Goal: Task Accomplishment & Management: Use online tool/utility

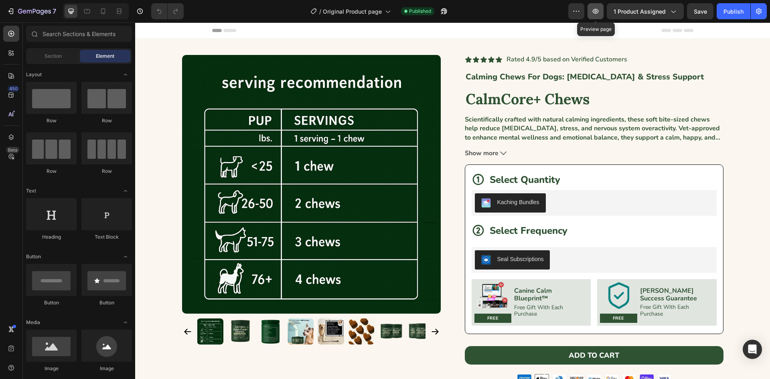
click at [593, 8] on icon "button" at bounding box center [596, 11] width 8 height 8
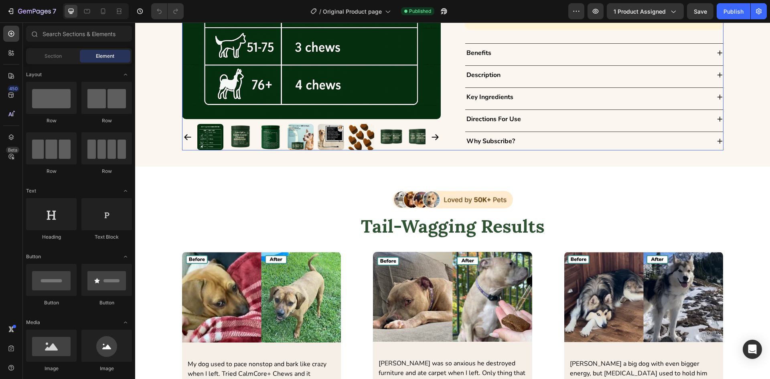
scroll to position [441, 0]
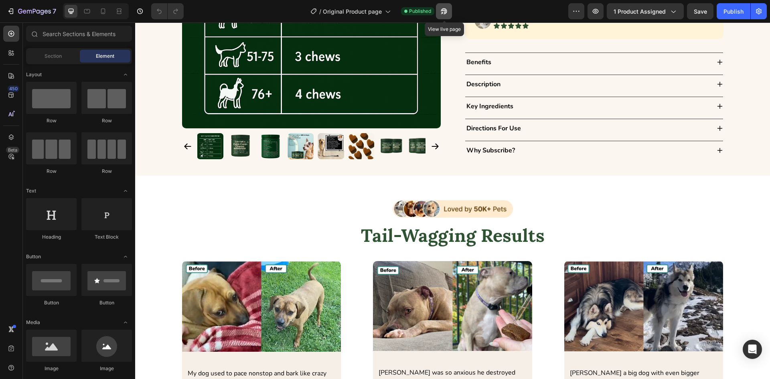
click at [443, 12] on icon "button" at bounding box center [442, 13] width 2 height 2
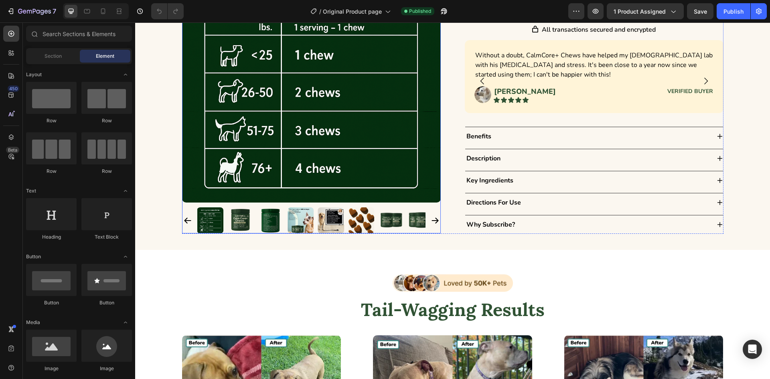
scroll to position [321, 0]
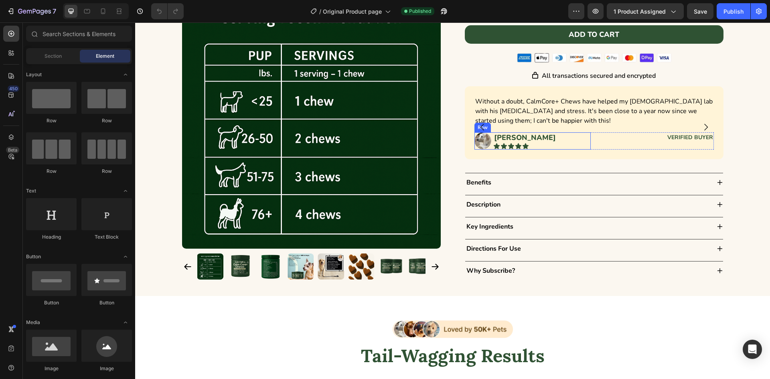
click at [584, 142] on div "Image Jessie M. Text Block Icon Icon Icon Icon Icon Icon List Row" at bounding box center [533, 140] width 117 height 17
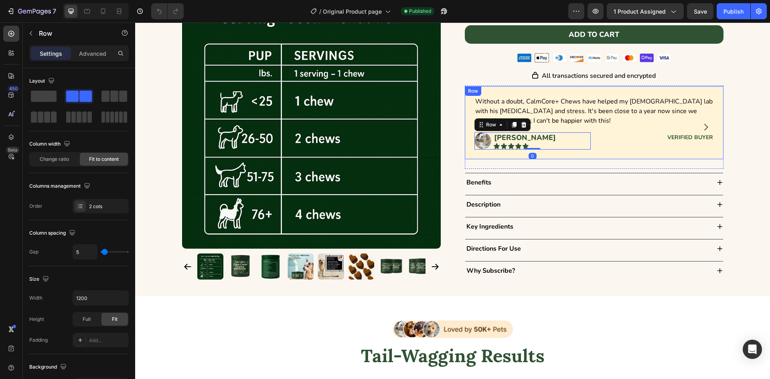
click at [581, 156] on div "Without a doubt, CalmCore+ Chews have helped my 12-year-old lab with his separa…" at bounding box center [594, 122] width 259 height 73
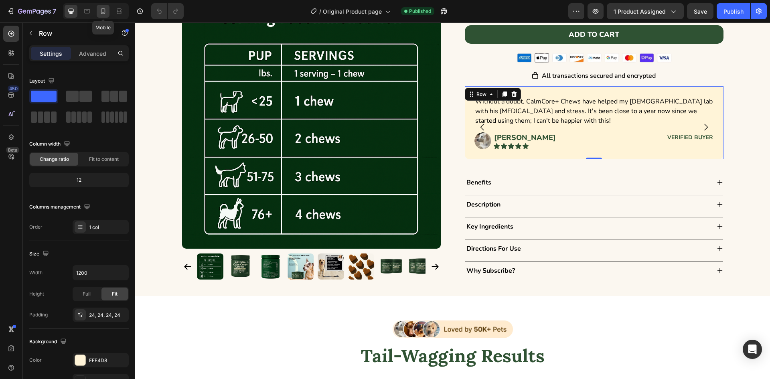
click at [104, 10] on icon at bounding box center [103, 11] width 8 height 8
type input "100%"
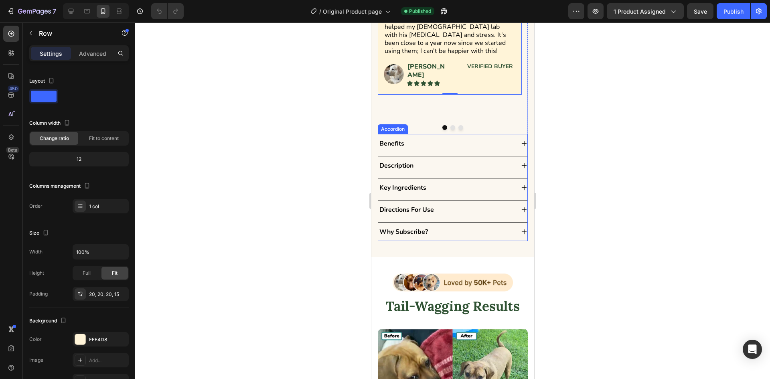
scroll to position [534, 0]
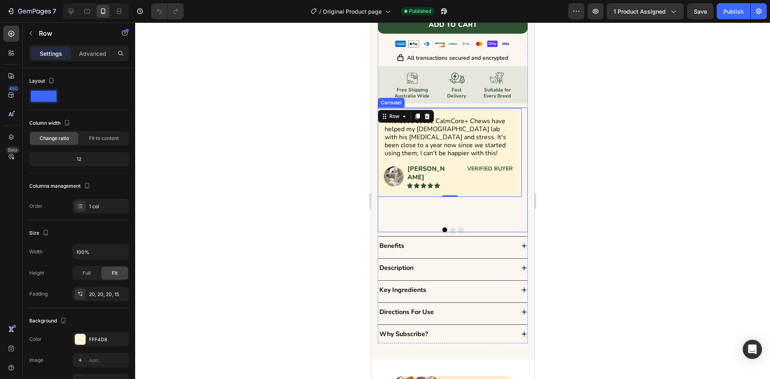
click at [450, 227] on button "Dot" at bounding box center [452, 229] width 5 height 5
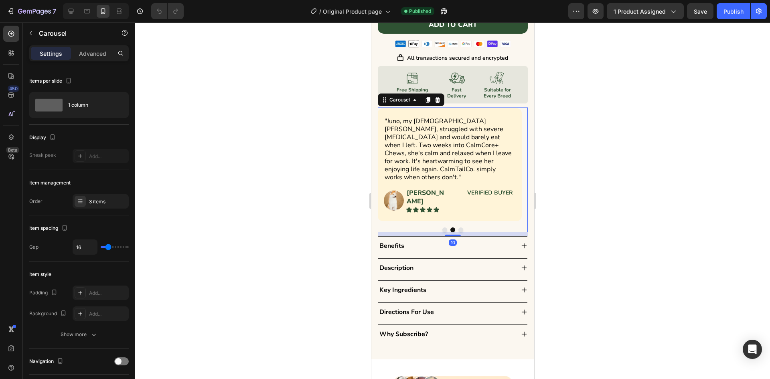
click at [458, 227] on button "Dot" at bounding box center [460, 229] width 5 height 5
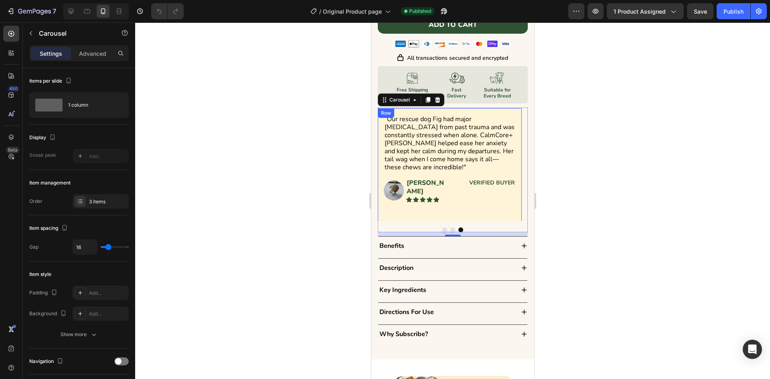
click at [454, 200] on div "“Our rescue dog Fig had major separation anxiety from past trauma and was const…" at bounding box center [450, 164] width 132 height 101
click at [450, 227] on button "Dot" at bounding box center [452, 229] width 5 height 5
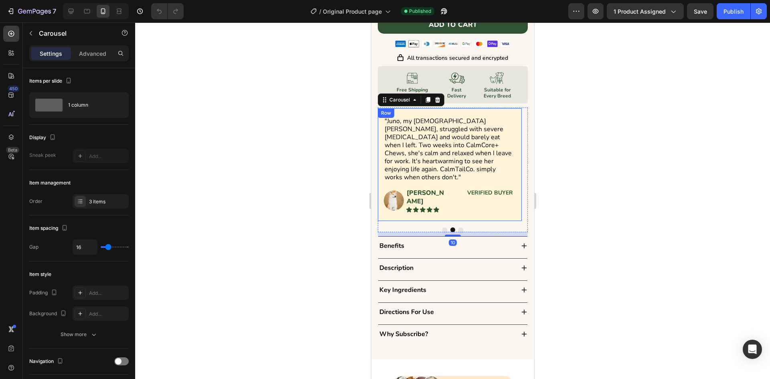
click at [442, 205] on div ""Juno, my 12-year-old Akita, struggled with severe separation anxiety and would…" at bounding box center [449, 164] width 144 height 113
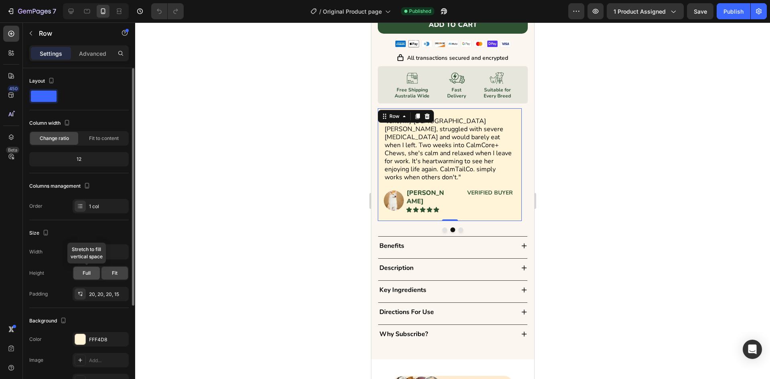
click at [89, 272] on span "Full" at bounding box center [87, 273] width 8 height 7
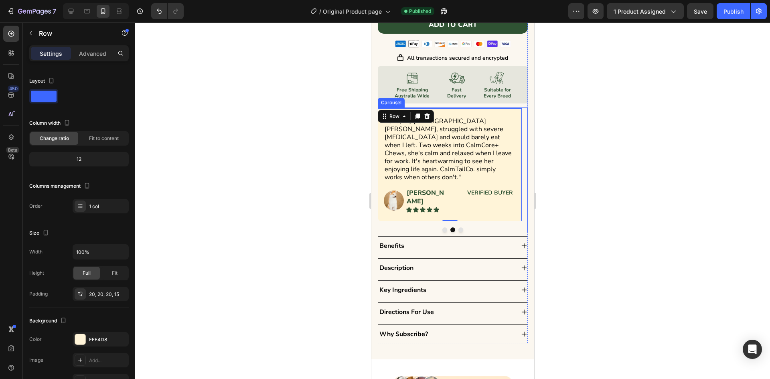
click at [443, 227] on button "Dot" at bounding box center [444, 229] width 5 height 5
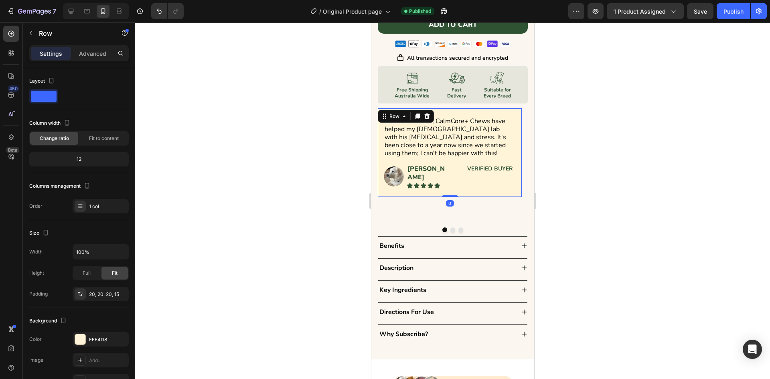
click at [448, 186] on div "Without a doubt, CalmCore+ Chews have helped my 12-year-old lab with his separa…" at bounding box center [449, 152] width 144 height 89
click at [86, 269] on div "Full" at bounding box center [86, 273] width 26 height 13
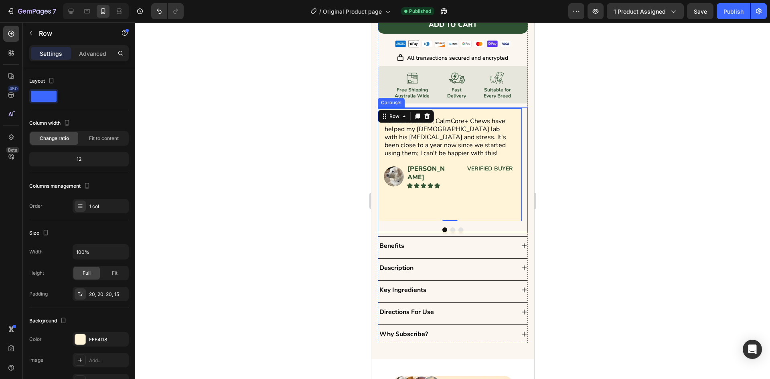
scroll to position [574, 0]
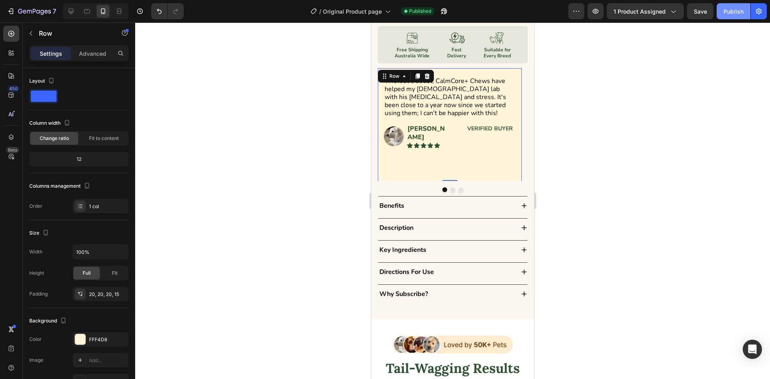
click at [730, 8] on div "Publish" at bounding box center [734, 11] width 20 height 8
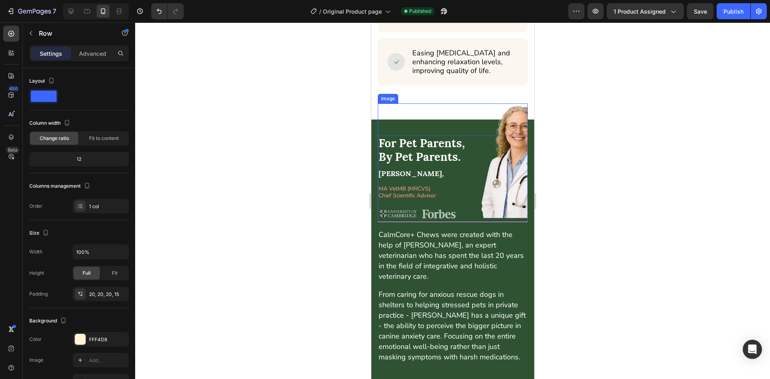
scroll to position [3904, 0]
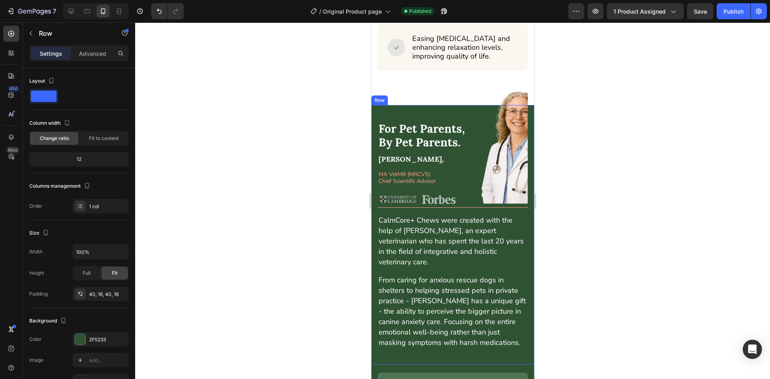
click at [375, 189] on div "For Pet Parents, By Pet Parents. Text Block CalmCore+ Chews were created with t…" at bounding box center [452, 234] width 163 height 259
click at [390, 101] on div "Row" at bounding box center [387, 97] width 13 height 7
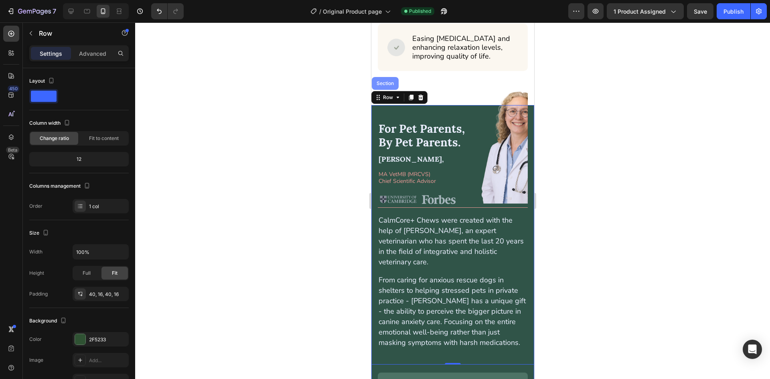
click at [384, 86] on div "Section" at bounding box center [385, 83] width 20 height 5
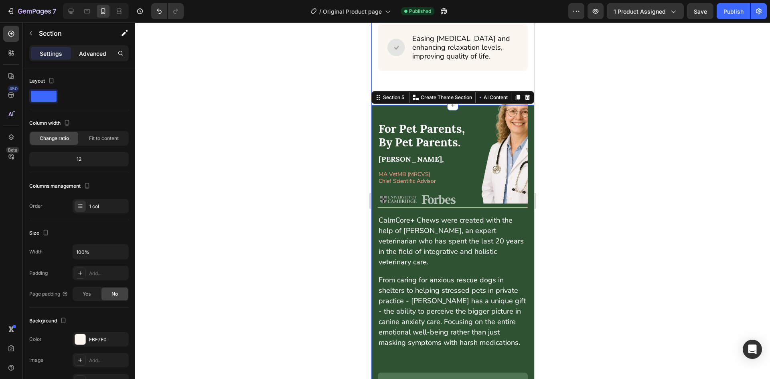
click at [89, 49] on p "Advanced" at bounding box center [92, 53] width 27 height 8
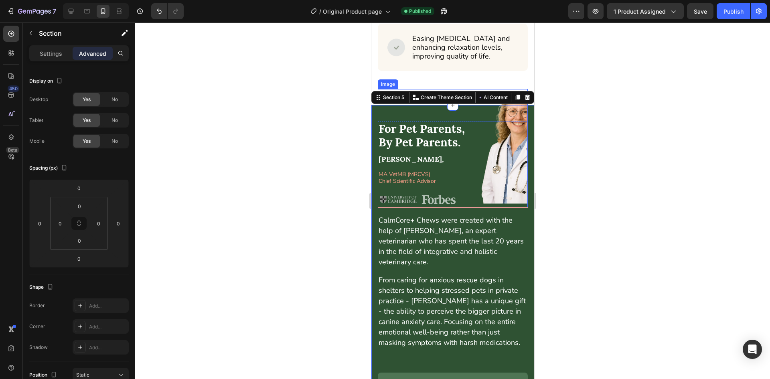
click at [495, 149] on img at bounding box center [452, 148] width 150 height 118
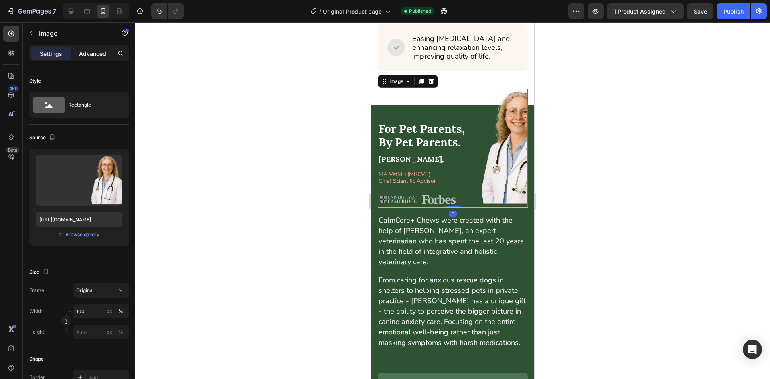
click at [91, 55] on p "Advanced" at bounding box center [92, 53] width 27 height 8
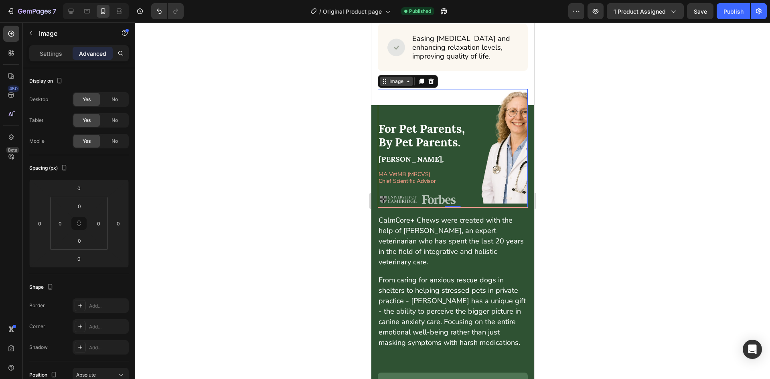
click at [394, 85] on div "Image" at bounding box center [396, 81] width 17 height 7
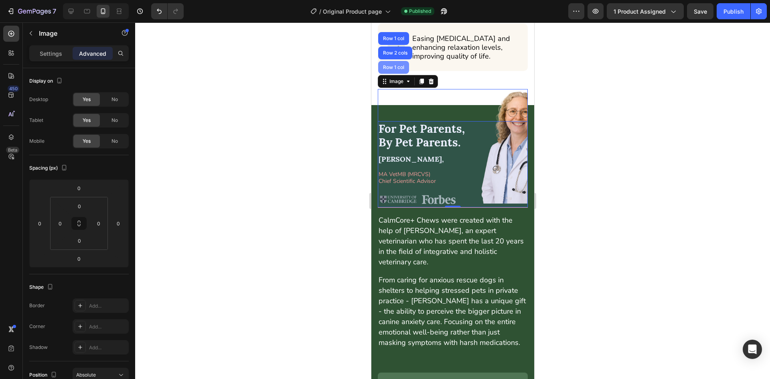
click at [392, 70] on div "Row 1 col" at bounding box center [393, 67] width 24 height 5
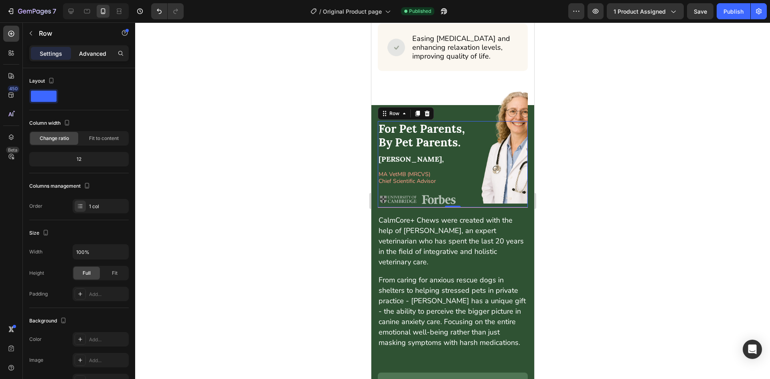
click at [87, 52] on p "Advanced" at bounding box center [92, 53] width 27 height 8
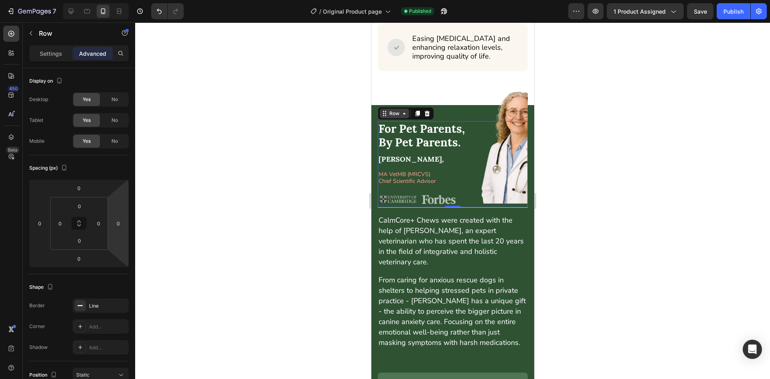
click at [395, 117] on div "Row" at bounding box center [394, 113] width 13 height 7
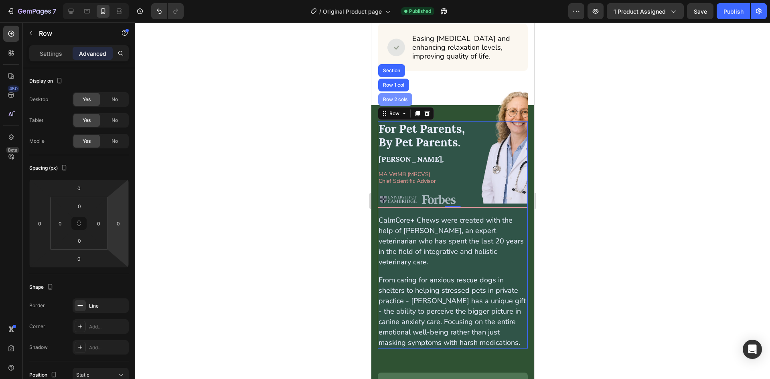
click at [393, 102] on div "Row 2 cols" at bounding box center [395, 99] width 28 height 5
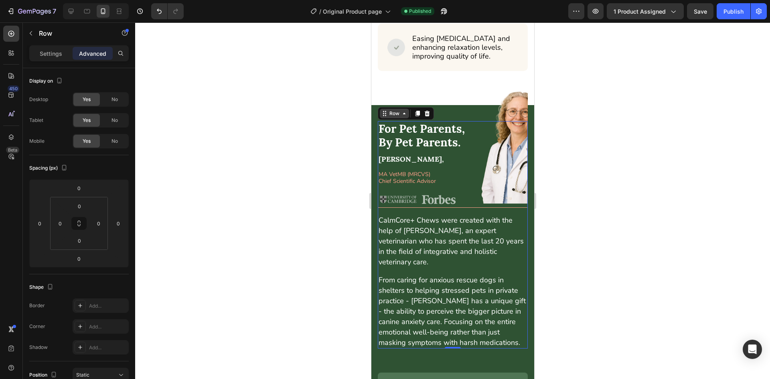
click at [388, 118] on div "Row" at bounding box center [393, 114] width 29 height 10
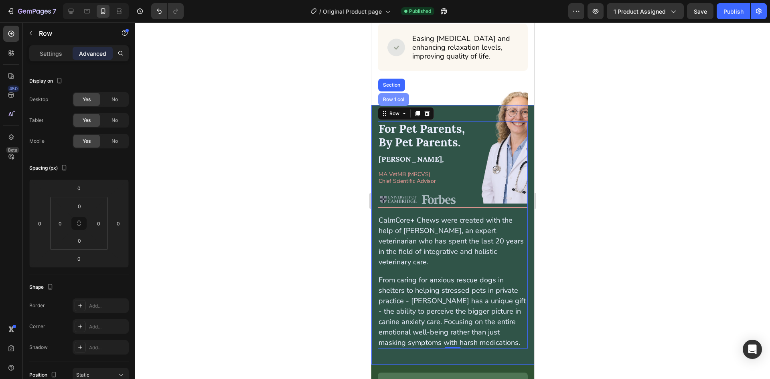
click at [390, 106] on div "Row 1 col" at bounding box center [393, 99] width 31 height 13
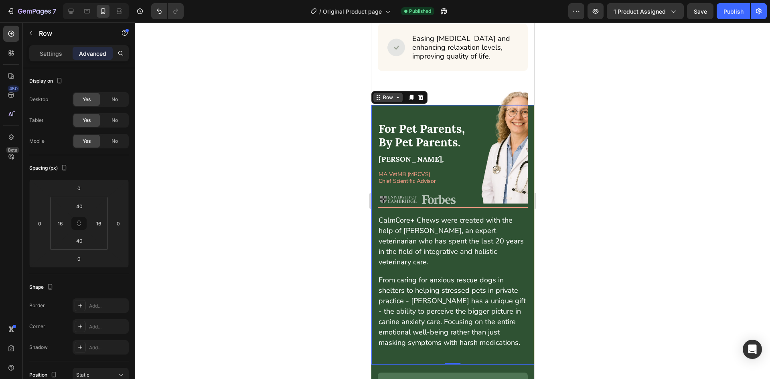
click at [388, 101] on div "Row" at bounding box center [387, 97] width 13 height 7
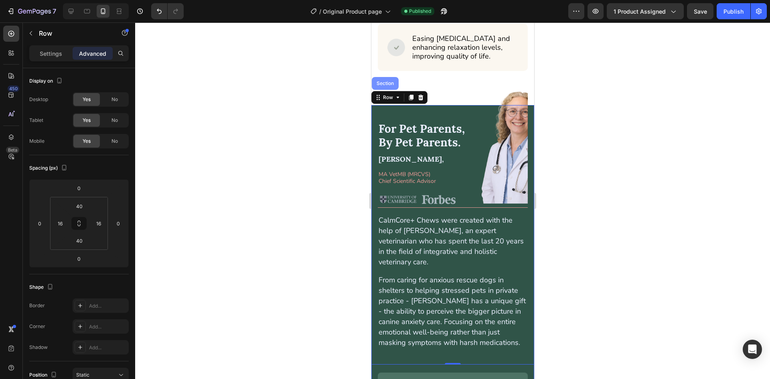
click at [383, 86] on div "Section" at bounding box center [385, 83] width 20 height 5
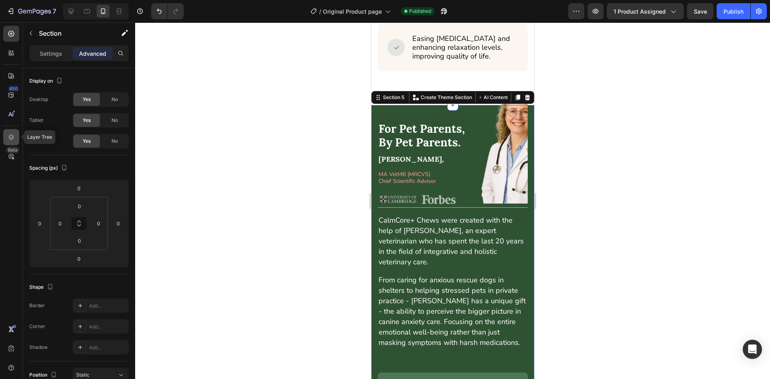
click at [15, 131] on div at bounding box center [11, 137] width 16 height 16
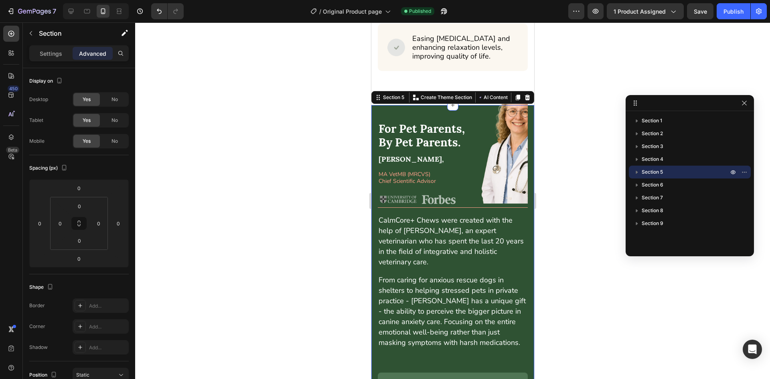
click at [637, 174] on icon "button" at bounding box center [637, 172] width 8 height 8
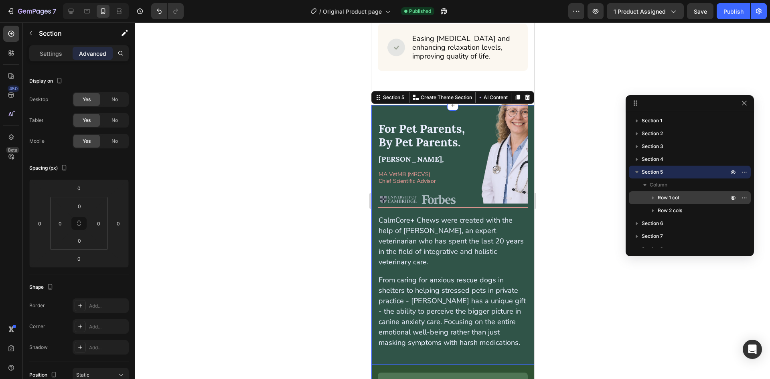
click at [667, 194] on span "Row 1 col" at bounding box center [668, 198] width 21 height 8
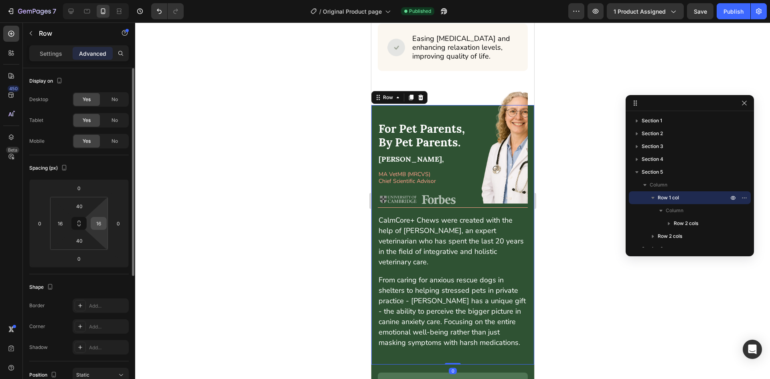
click at [101, 224] on input "16" at bounding box center [99, 223] width 12 height 12
type input "0"
click at [2, 225] on div "450 Beta" at bounding box center [11, 200] width 23 height 357
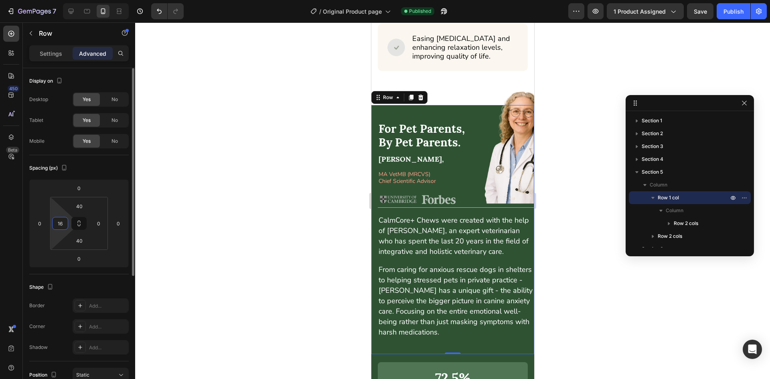
click at [56, 221] on input "16" at bounding box center [60, 223] width 12 height 12
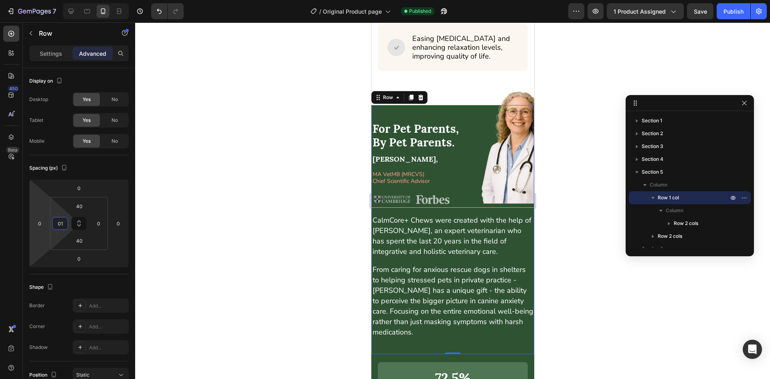
type input "016"
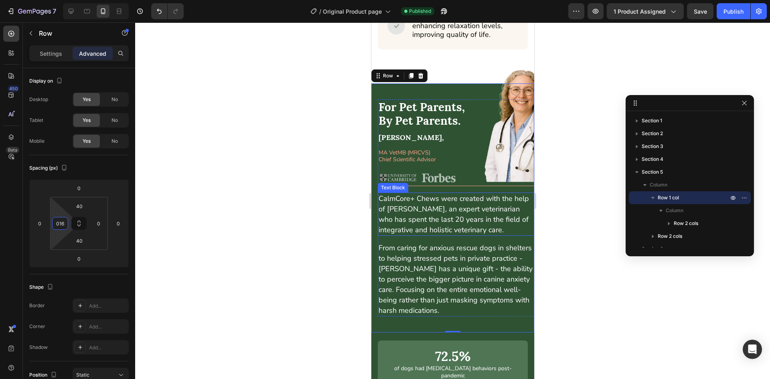
scroll to position [3944, 0]
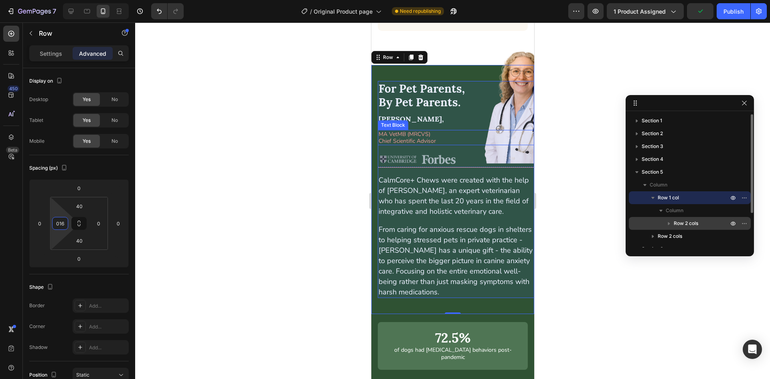
click at [682, 219] on div "Row 2 cols" at bounding box center [690, 223] width 116 height 13
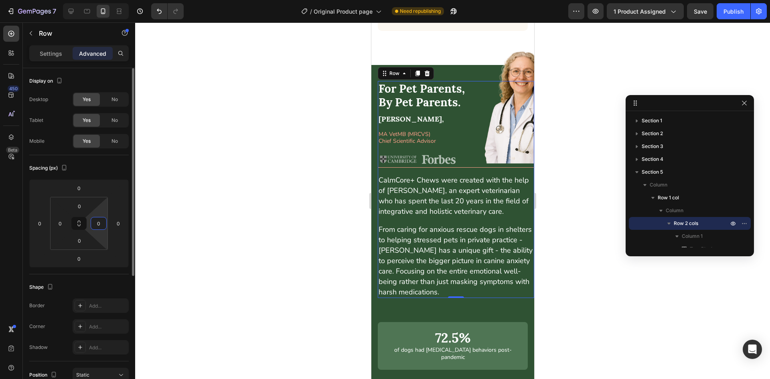
click at [101, 225] on input "0" at bounding box center [99, 223] width 12 height 12
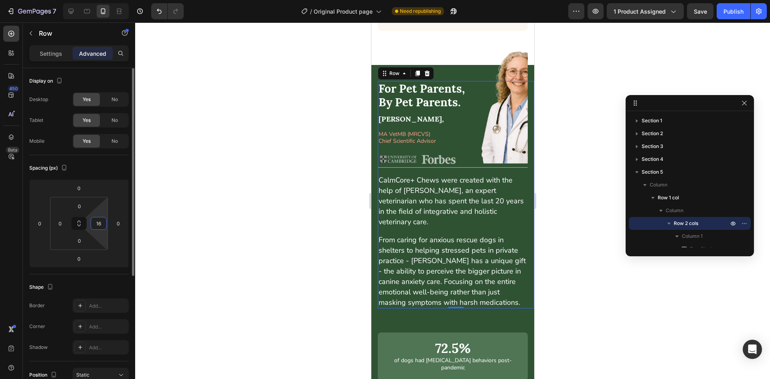
click at [103, 225] on input "16" at bounding box center [99, 223] width 12 height 12
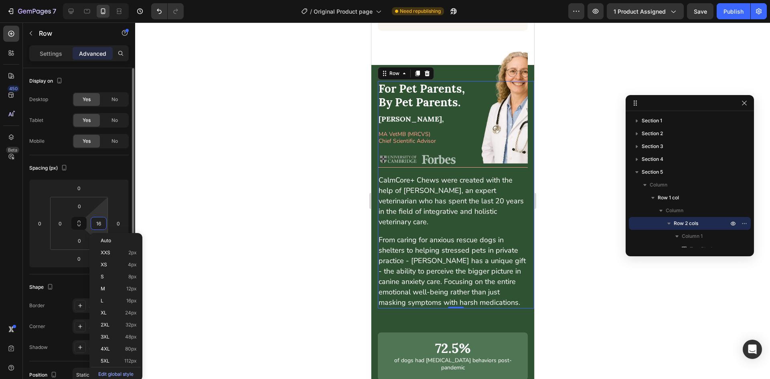
click at [103, 225] on input "16" at bounding box center [99, 223] width 12 height 12
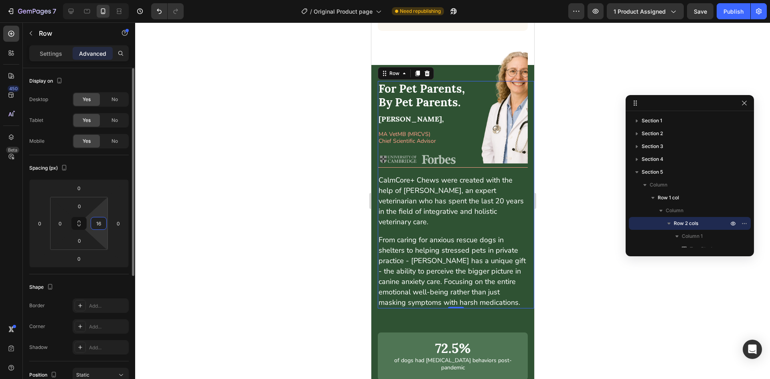
drag, startPoint x: 102, startPoint y: 223, endPoint x: 96, endPoint y: 223, distance: 6.0
click at [96, 223] on input "16" at bounding box center [99, 223] width 12 height 12
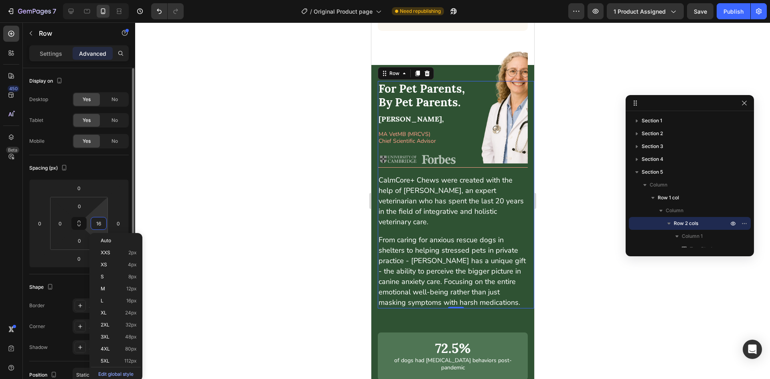
type input "0"
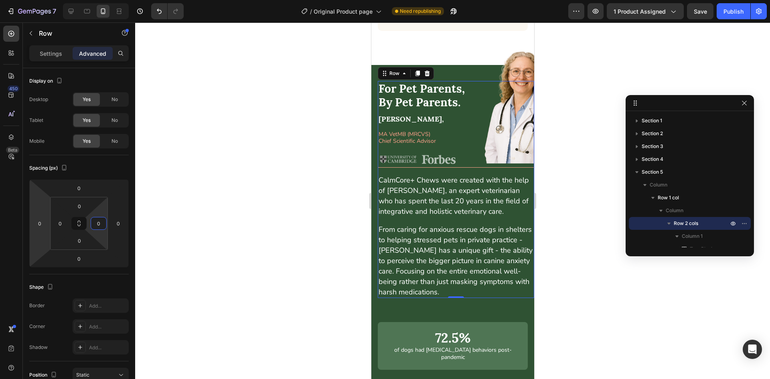
click at [0, 227] on div "450 Beta" at bounding box center [11, 200] width 23 height 357
click at [394, 217] on p "CalmCore+ Chews were created with the help of Dr. Therese Carter, an expert vet…" at bounding box center [455, 196] width 155 height 42
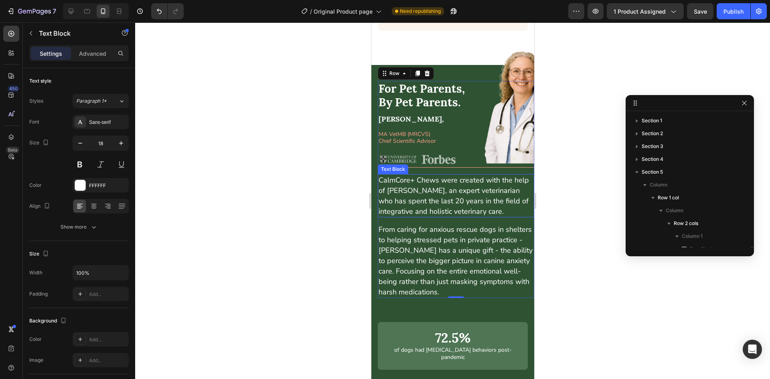
scroll to position [87, 0]
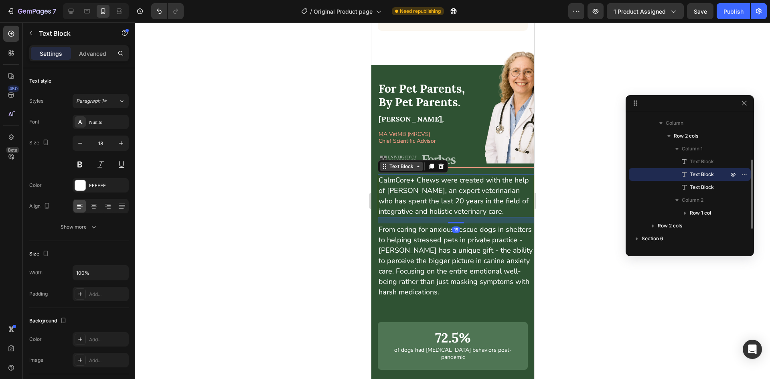
click at [386, 170] on icon at bounding box center [384, 166] width 6 height 6
drag, startPoint x: 88, startPoint y: 51, endPoint x: 86, endPoint y: 55, distance: 4.8
click at [88, 51] on p "Advanced" at bounding box center [92, 53] width 27 height 8
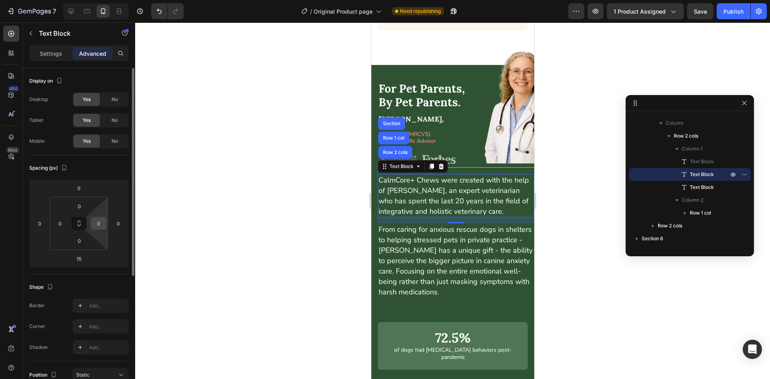
click at [101, 221] on input "0" at bounding box center [99, 223] width 12 height 12
type input "16"
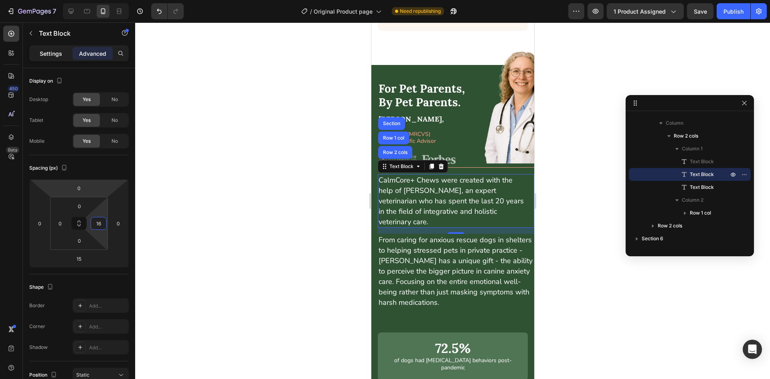
click at [48, 50] on p "Settings" at bounding box center [51, 53] width 22 height 8
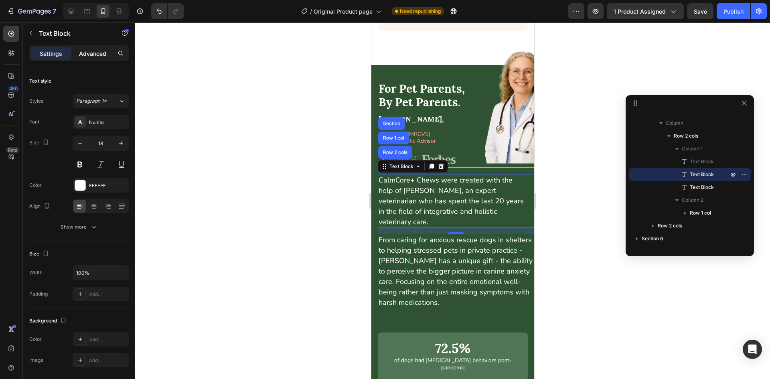
click at [81, 52] on p "Advanced" at bounding box center [92, 53] width 27 height 8
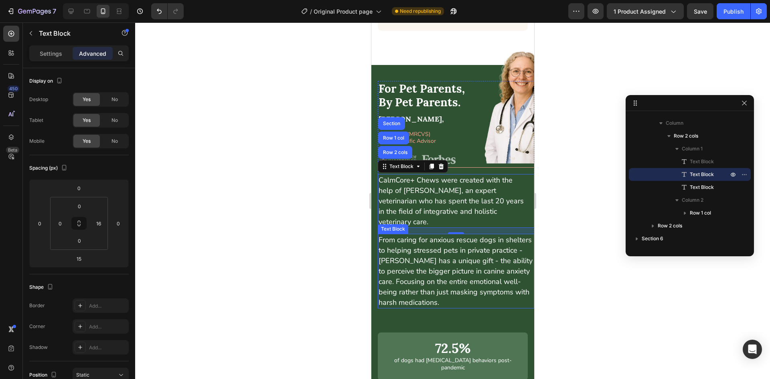
click at [429, 278] on p "From caring for anxious rescue dogs in shelters to helping stressed pets in pri…" at bounding box center [455, 271] width 155 height 73
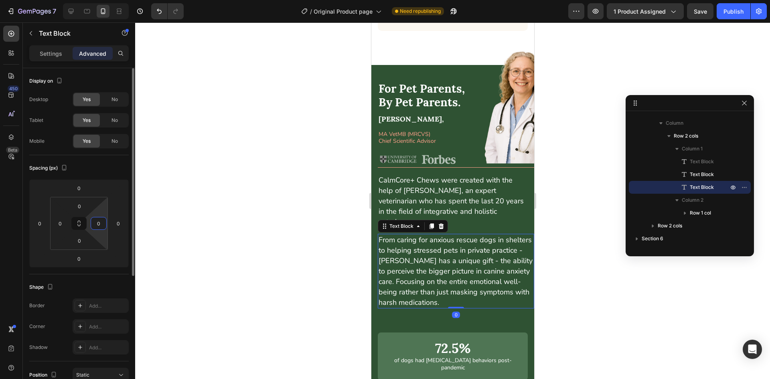
click at [100, 221] on input "0" at bounding box center [99, 223] width 12 height 12
type input "16"
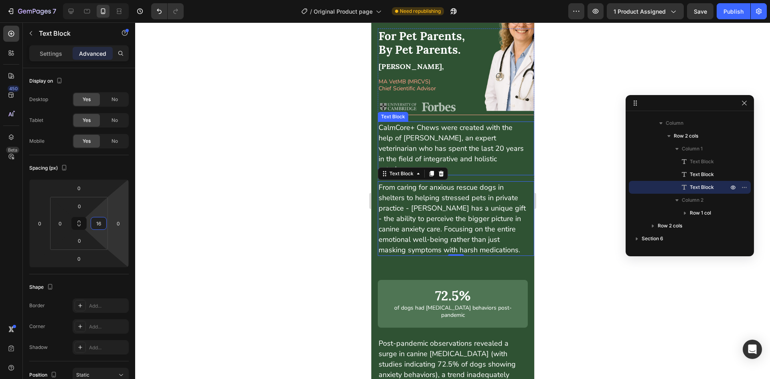
scroll to position [4024, 0]
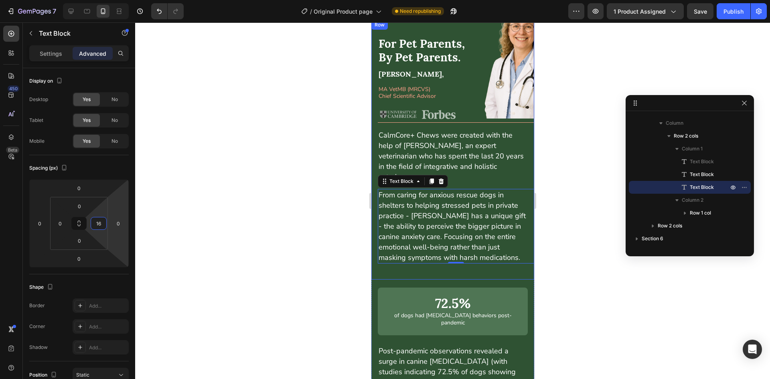
click at [467, 273] on div "For Pet Parents, By Pet Parents. Text Block CalmCore+ Chews were created with t…" at bounding box center [452, 149] width 163 height 259
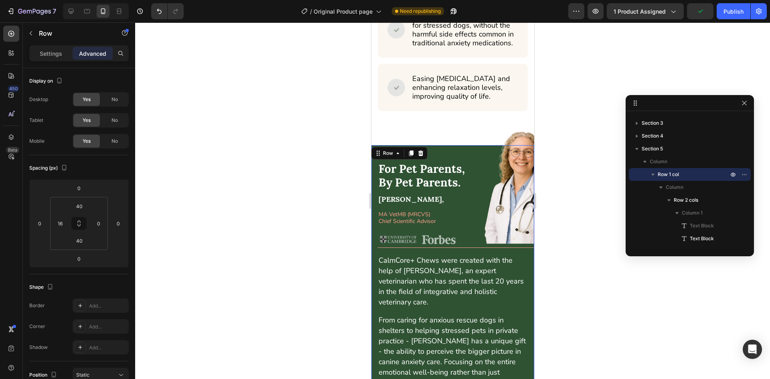
scroll to position [3904, 0]
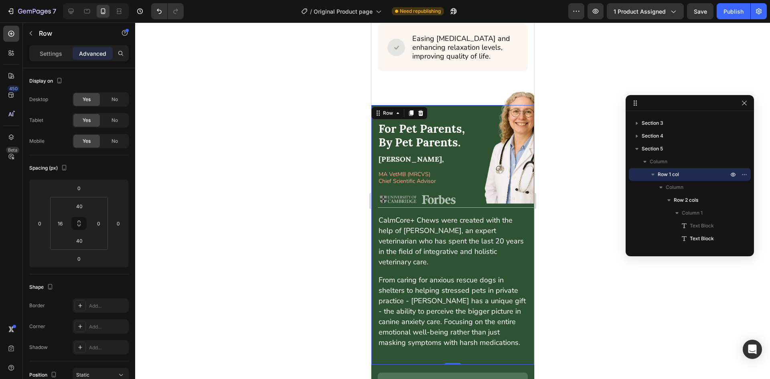
drag, startPoint x: 738, startPoint y: 7, endPoint x: 722, endPoint y: 22, distance: 21.3
click at [739, 8] on div "Publish" at bounding box center [734, 11] width 20 height 8
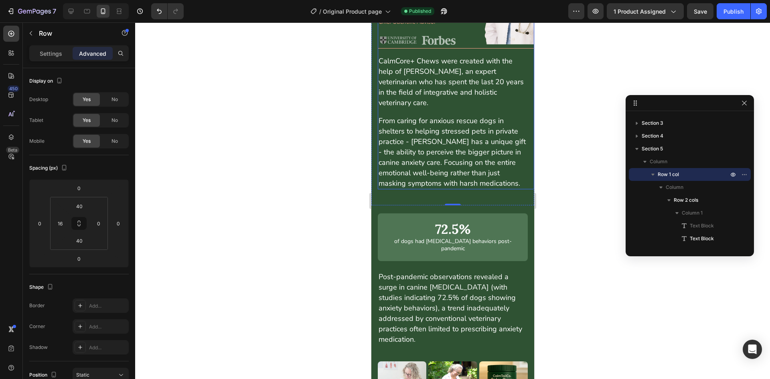
scroll to position [3984, 0]
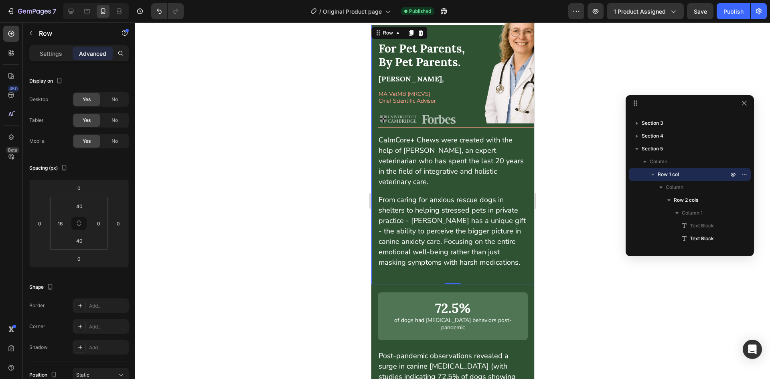
click at [506, 107] on img at bounding box center [455, 68] width 156 height 118
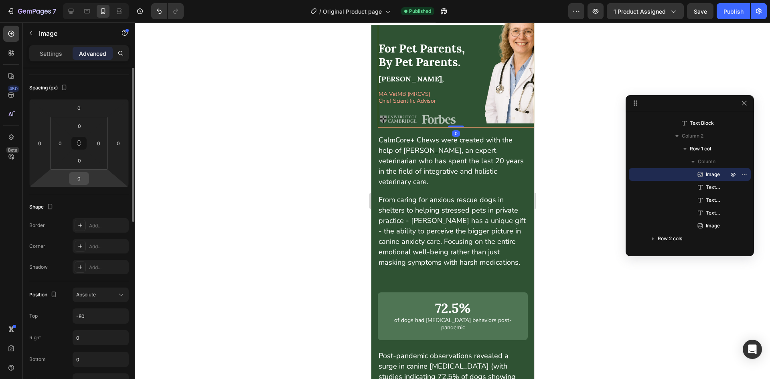
scroll to position [120, 0]
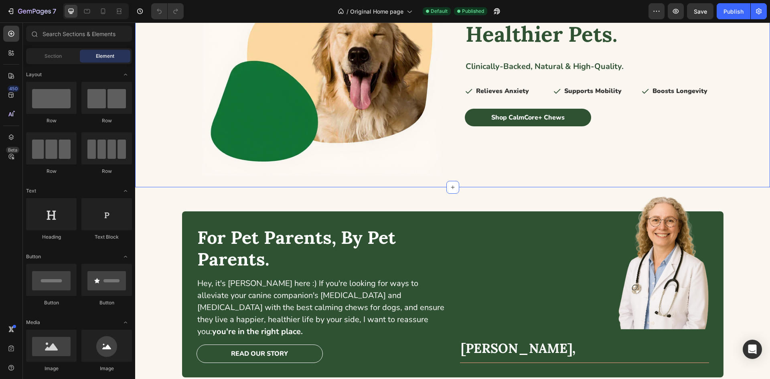
scroll to position [80, 0]
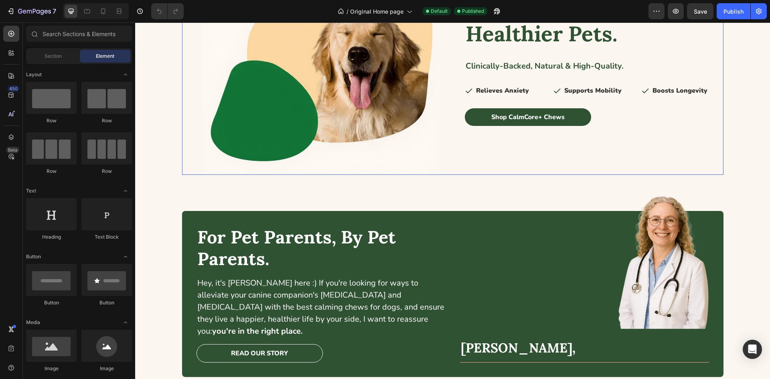
click at [453, 126] on div "Image Row Image Happier, Calmer, Healthier Pets. Heading Clinically-Backed, Nat…" at bounding box center [453, 73] width 542 height 204
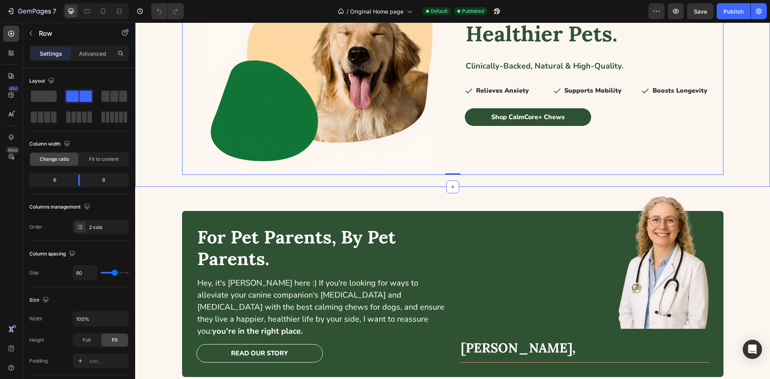
click at [162, 147] on div "Image Row Image Happier, Calmer, Healthier Pets. Heading Clinically-Backed, Nat…" at bounding box center [452, 73] width 619 height 204
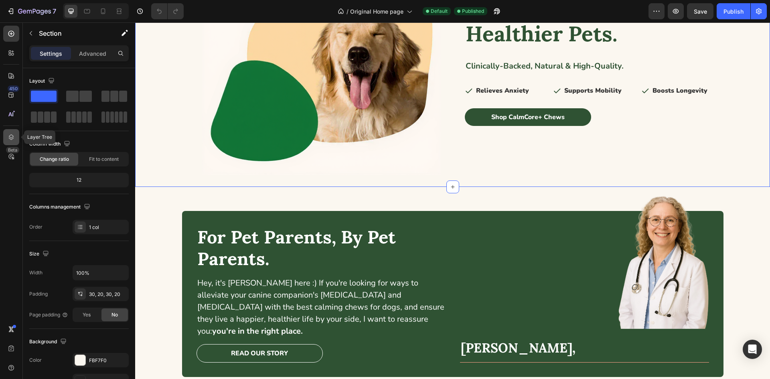
click at [15, 138] on icon at bounding box center [11, 137] width 8 height 8
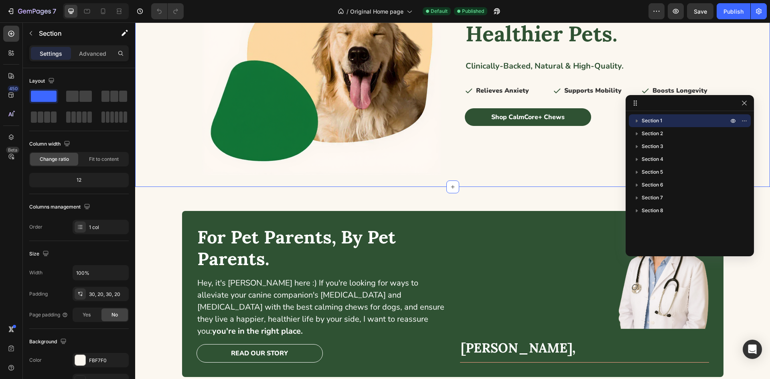
click at [635, 117] on icon "button" at bounding box center [637, 121] width 8 height 8
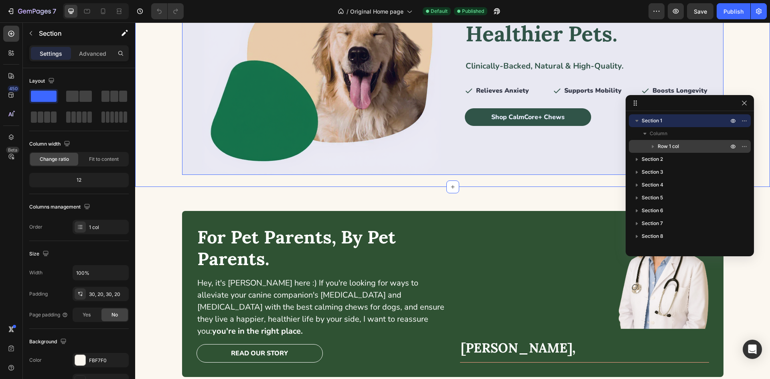
click at [663, 142] on div "Row 1 col" at bounding box center [690, 146] width 116 height 13
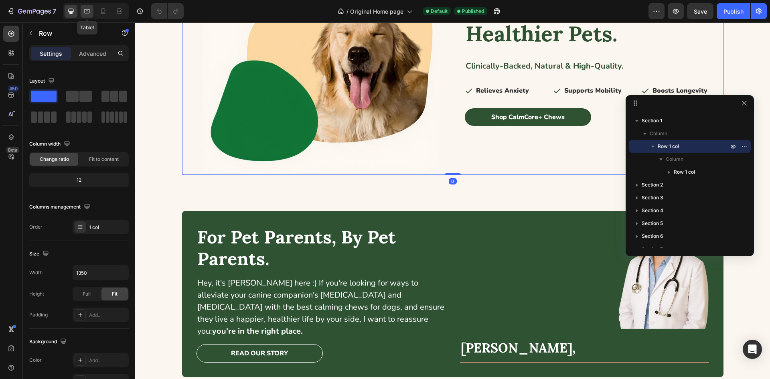
click at [88, 14] on icon at bounding box center [87, 11] width 8 height 8
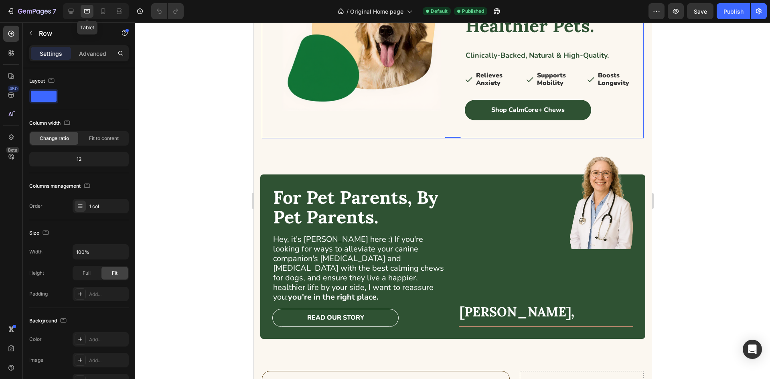
scroll to position [4, 0]
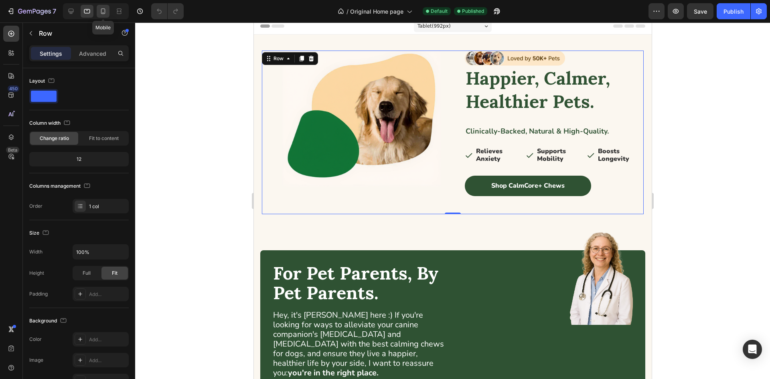
click at [99, 13] on icon at bounding box center [103, 11] width 8 height 8
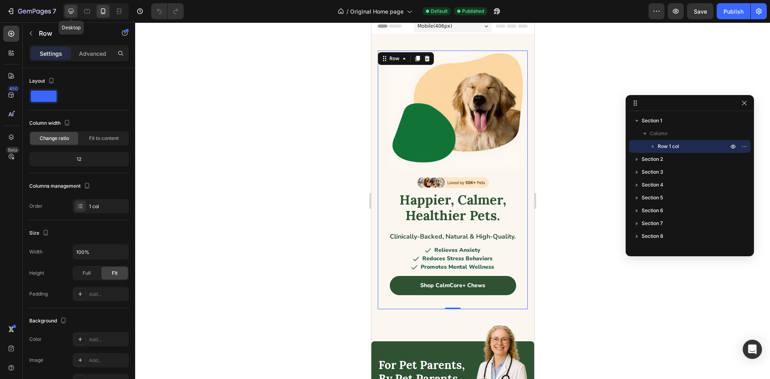
click at [71, 11] on icon at bounding box center [71, 11] width 8 height 8
type input "1350"
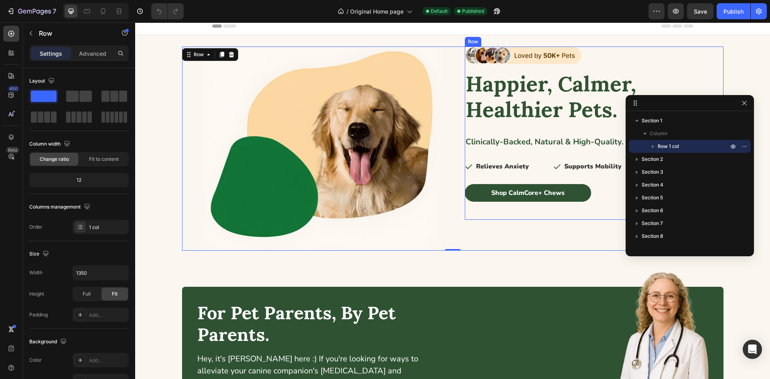
scroll to position [0, 0]
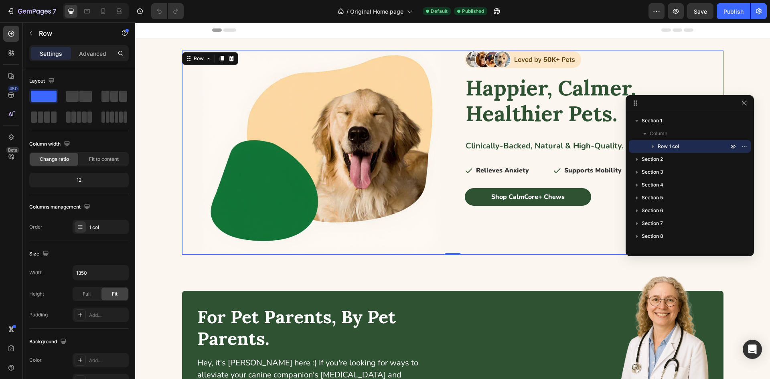
click at [654, 146] on icon "button" at bounding box center [653, 146] width 8 height 8
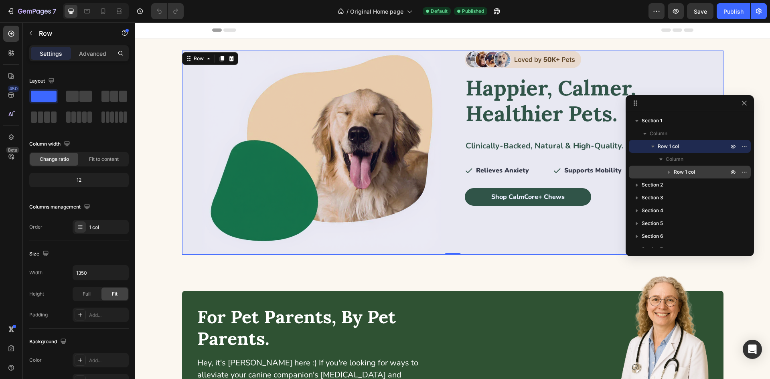
click at [679, 171] on span "Row 1 col" at bounding box center [684, 172] width 21 height 8
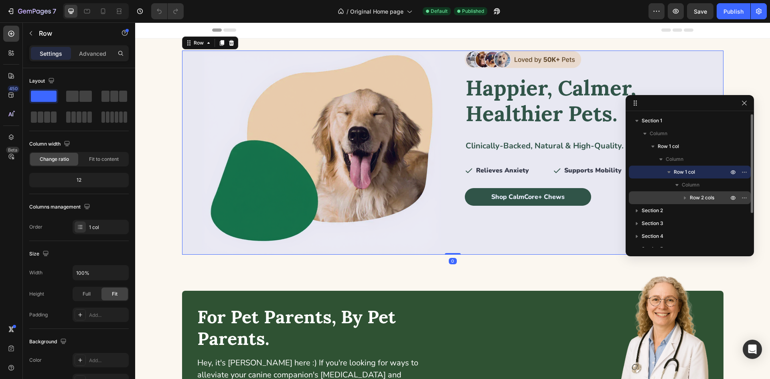
click at [700, 198] on span "Row 2 cols" at bounding box center [702, 198] width 24 height 8
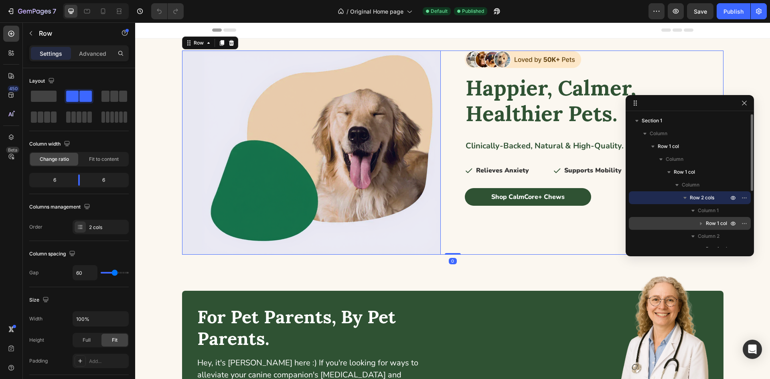
click at [720, 220] on span "Row 1 col" at bounding box center [716, 223] width 21 height 8
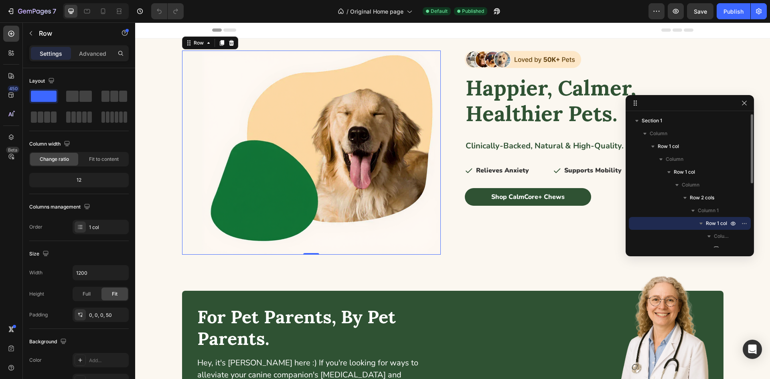
scroll to position [40, 0]
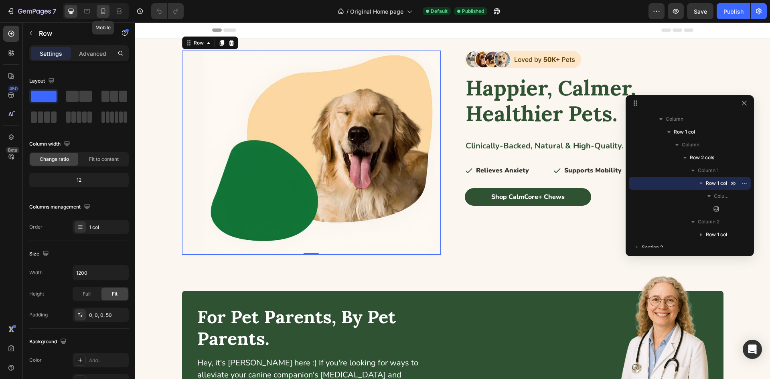
click at [106, 12] on icon at bounding box center [103, 11] width 8 height 8
type input "100%"
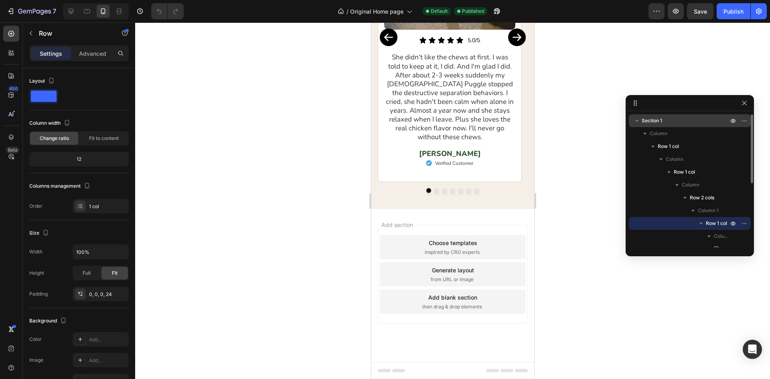
click at [636, 122] on icon "button" at bounding box center [637, 121] width 8 height 8
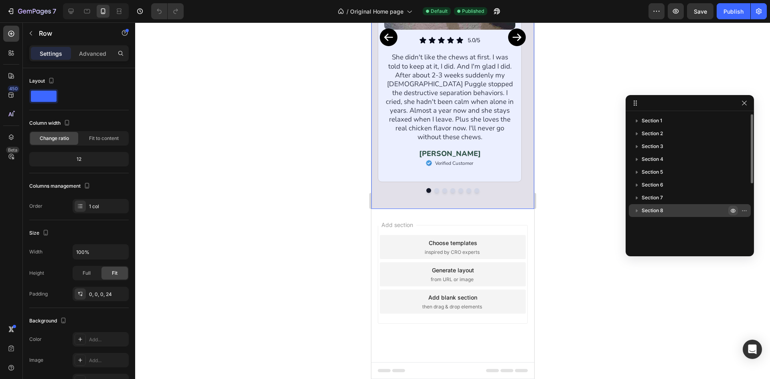
click at [730, 209] on button "button" at bounding box center [734, 211] width 10 height 10
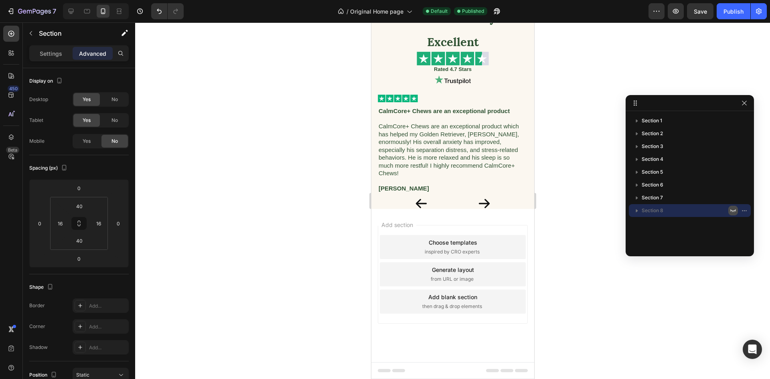
scroll to position [1473, 0]
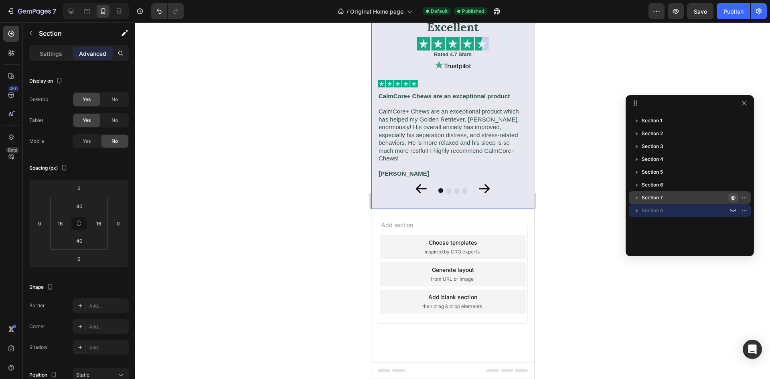
click at [733, 198] on icon "button" at bounding box center [733, 198] width 6 height 6
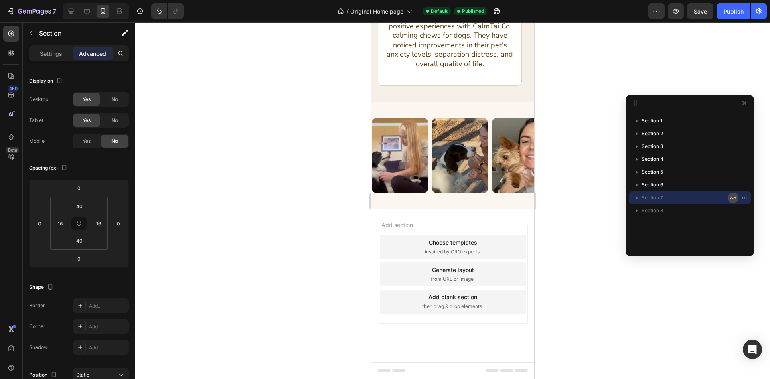
scroll to position [1218, 0]
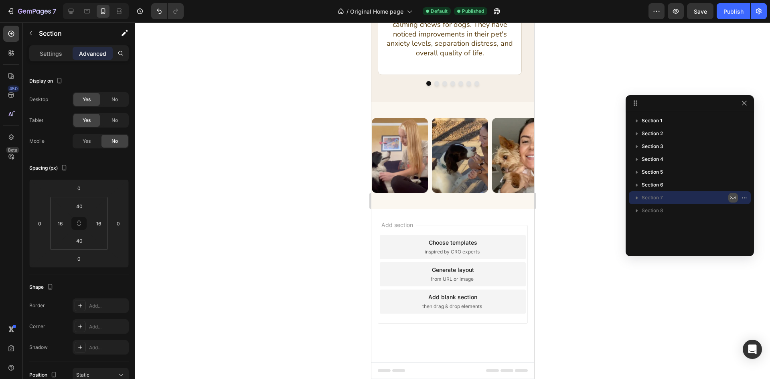
click at [733, 198] on icon "button" at bounding box center [733, 198] width 6 height 6
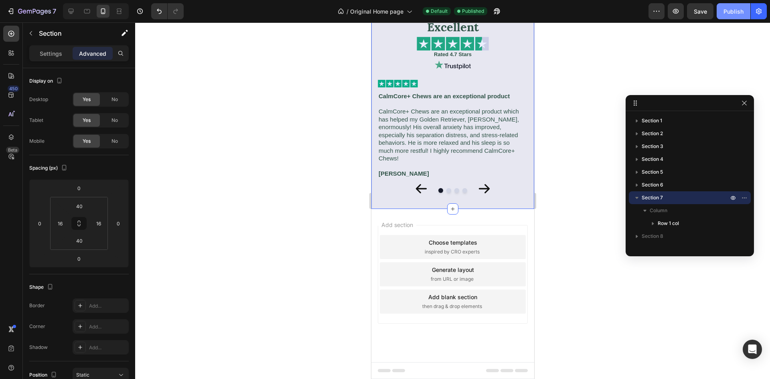
click at [738, 8] on div "Publish" at bounding box center [734, 11] width 20 height 8
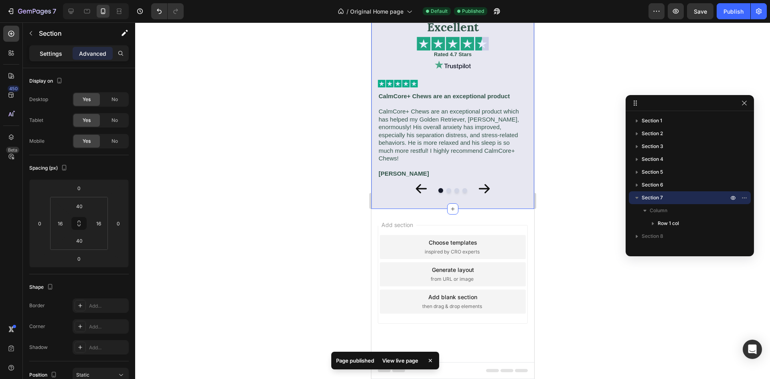
click at [51, 49] on p "Settings" at bounding box center [51, 53] width 22 height 8
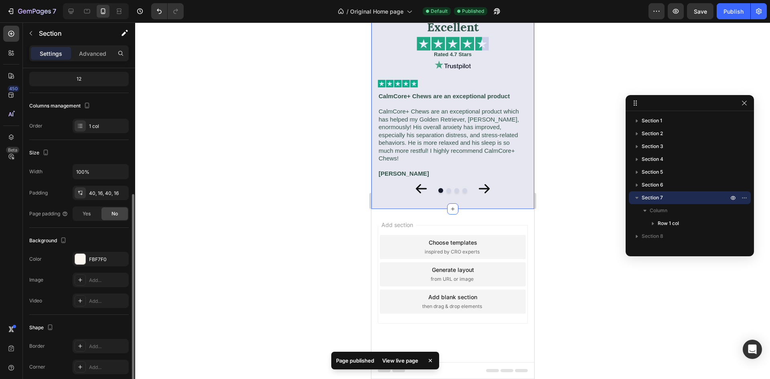
scroll to position [120, 0]
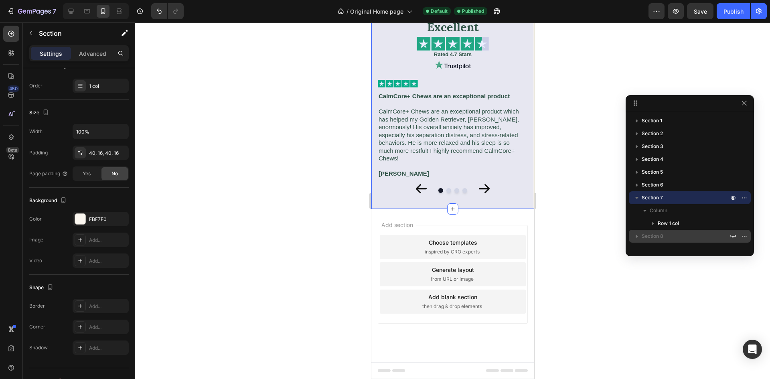
click at [675, 237] on p "Section 8" at bounding box center [686, 236] width 88 height 8
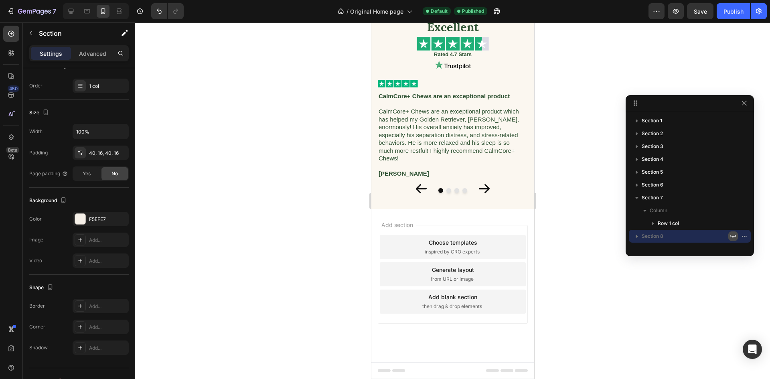
click at [731, 236] on icon "button" at bounding box center [733, 236] width 6 height 6
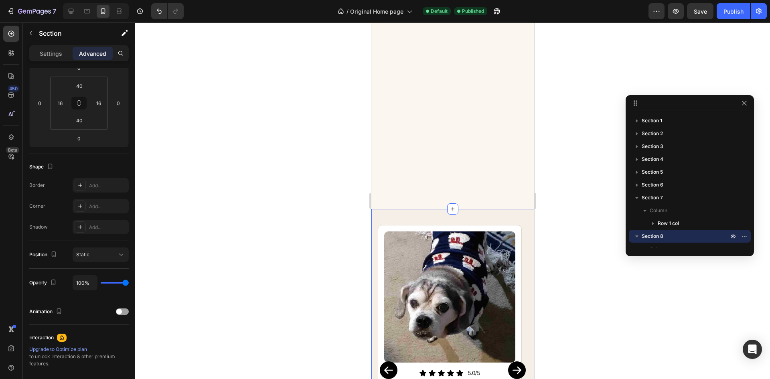
scroll to position [1806, 0]
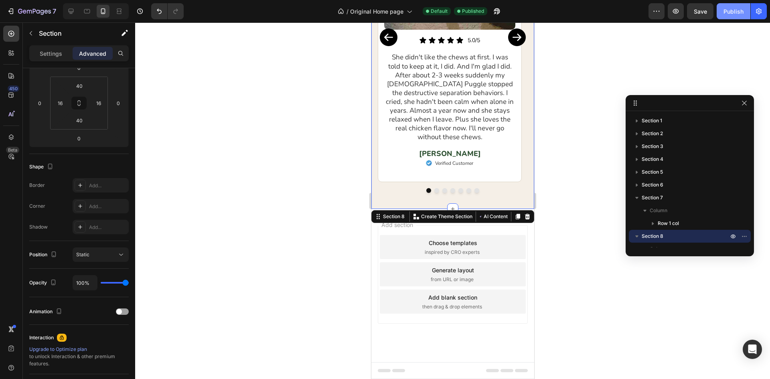
click at [729, 14] on div "Publish" at bounding box center [734, 11] width 20 height 8
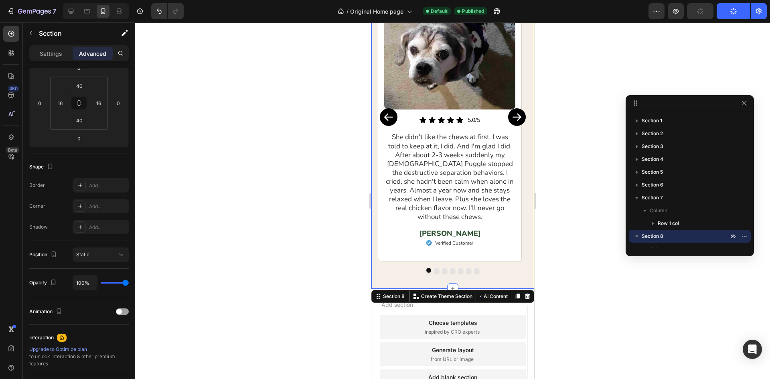
scroll to position [1725, 0]
click at [496, 12] on icon "button" at bounding box center [497, 11] width 8 height 8
click at [746, 237] on icon "button" at bounding box center [746, 236] width 1 height 1
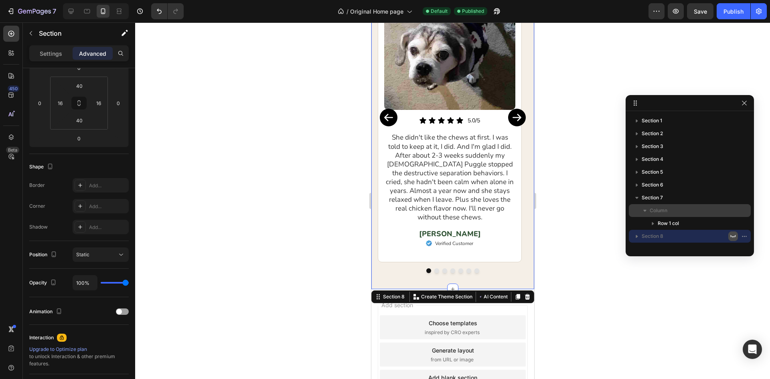
scroll to position [1473, 0]
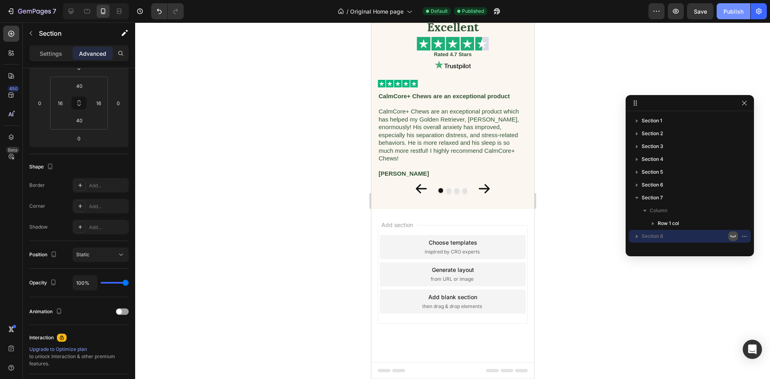
drag, startPoint x: 731, startPoint y: 4, endPoint x: 729, endPoint y: 9, distance: 5.5
click at [730, 3] on button "Publish" at bounding box center [734, 11] width 34 height 16
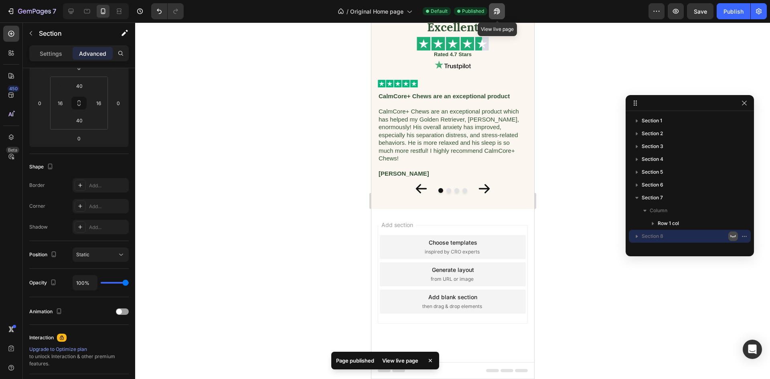
click at [499, 15] on button "button" at bounding box center [497, 11] width 16 height 16
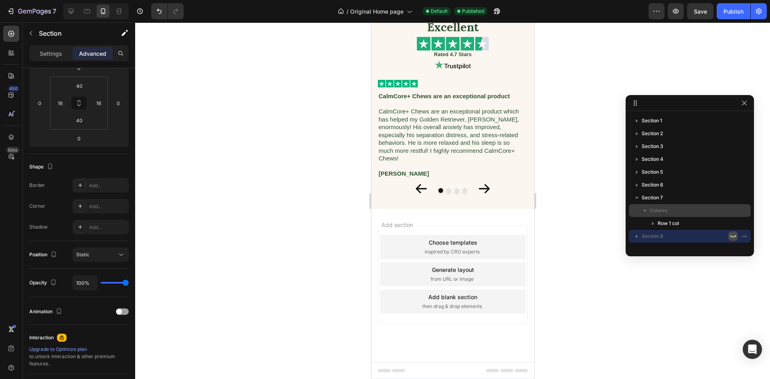
click at [736, 236] on icon "button" at bounding box center [733, 236] width 6 height 6
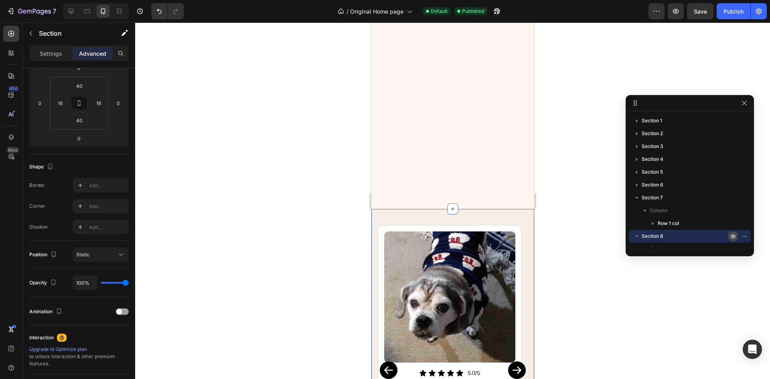
scroll to position [1725, 0]
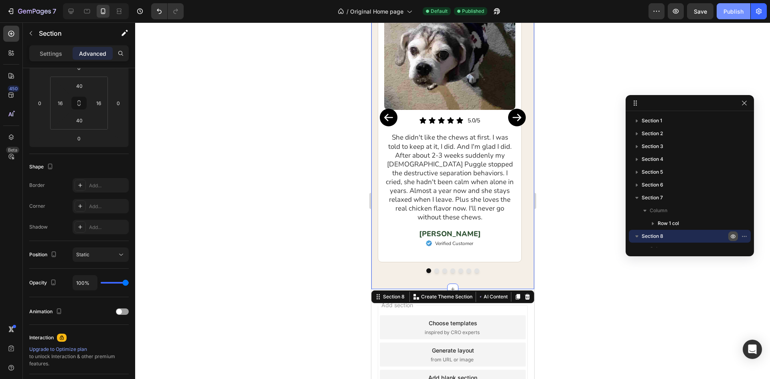
click at [720, 17] on button "Publish" at bounding box center [734, 11] width 34 height 16
click at [382, 185] on div "Image Icon Icon Icon Icon Icon Icon List 5.0/5 Text Block Row She didn't like t…" at bounding box center [449, 117] width 144 height 290
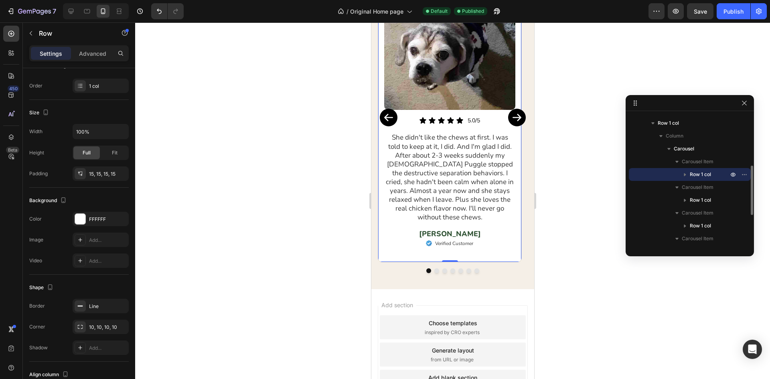
scroll to position [0, 0]
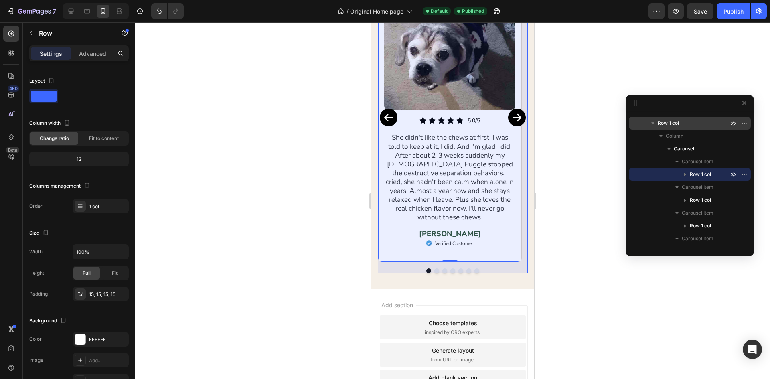
click at [672, 126] on span "Row 1 col" at bounding box center [668, 123] width 21 height 8
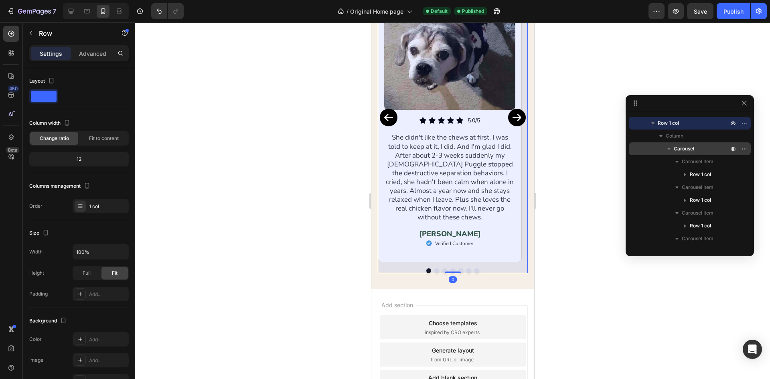
click at [687, 150] on span "Carousel" at bounding box center [684, 149] width 20 height 8
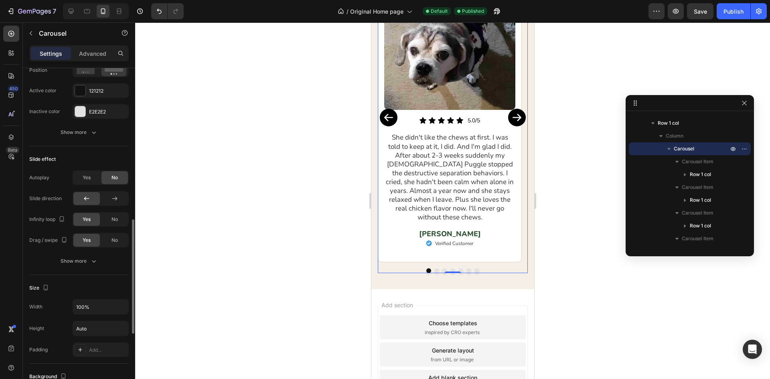
scroll to position [481, 0]
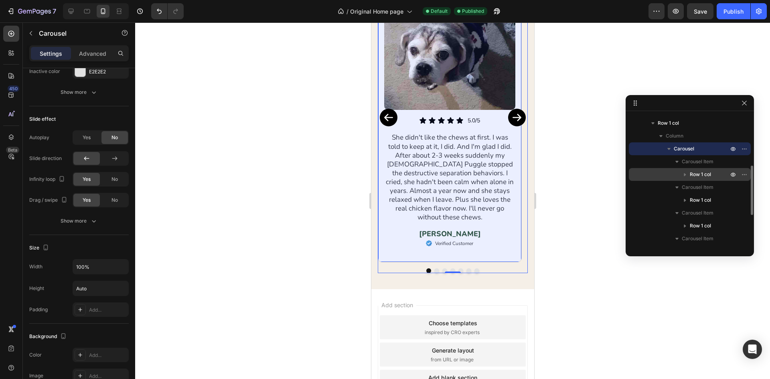
click at [694, 177] on span "Row 1 col" at bounding box center [700, 174] width 21 height 8
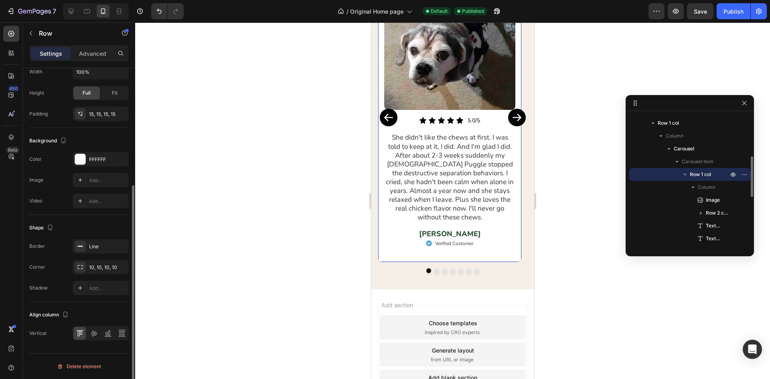
scroll to position [0, 0]
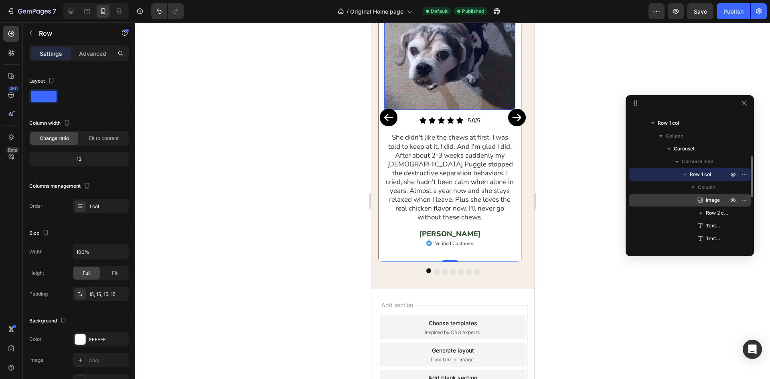
click at [712, 202] on span "Image" at bounding box center [713, 200] width 14 height 8
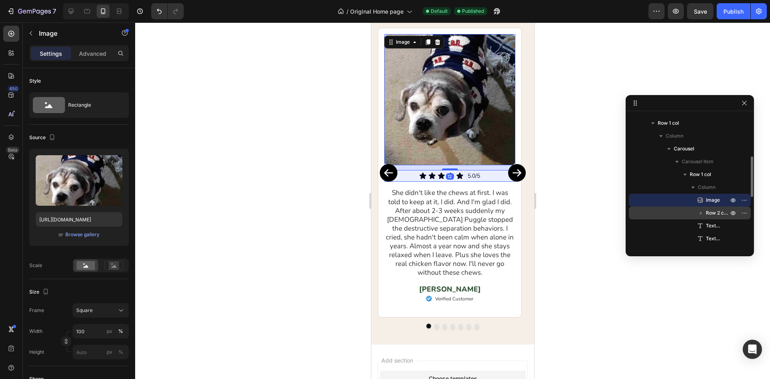
scroll to position [1654, 0]
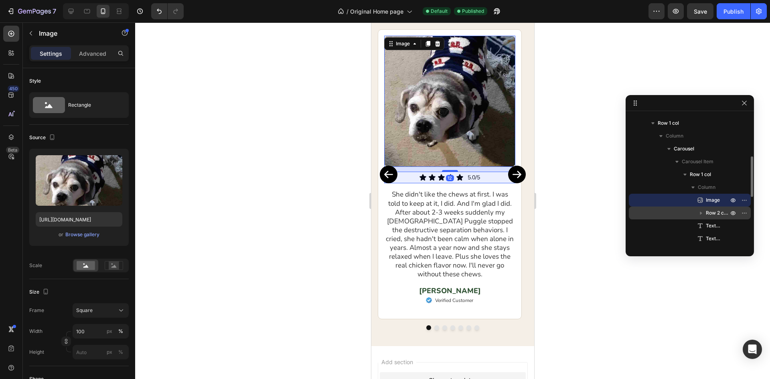
click at [710, 209] on div "Row 2 cols" at bounding box center [690, 213] width 116 height 13
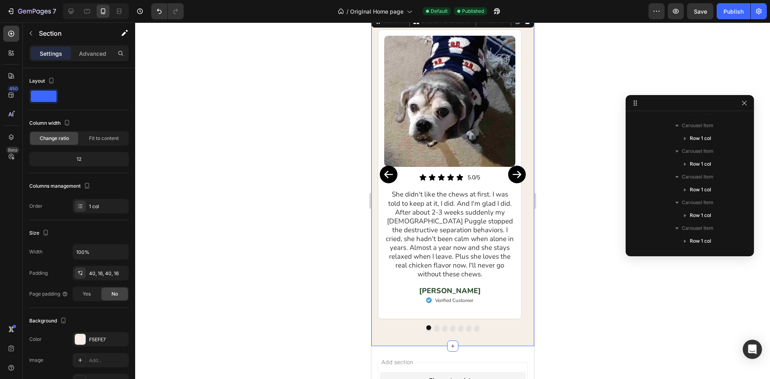
scroll to position [62, 0]
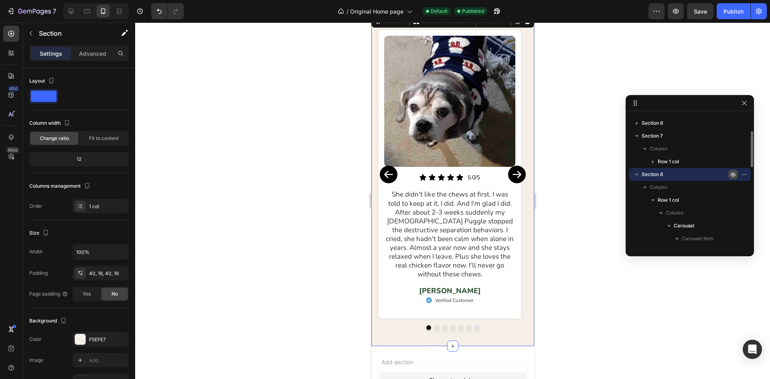
click at [375, 205] on div "Image Icon Icon Icon Icon Icon Icon List 5.0/5 Text Block Row She didn't like t…" at bounding box center [452, 179] width 163 height 333
click at [737, 11] on div "Publish" at bounding box center [734, 11] width 20 height 8
